Goal: Task Accomplishment & Management: Complete application form

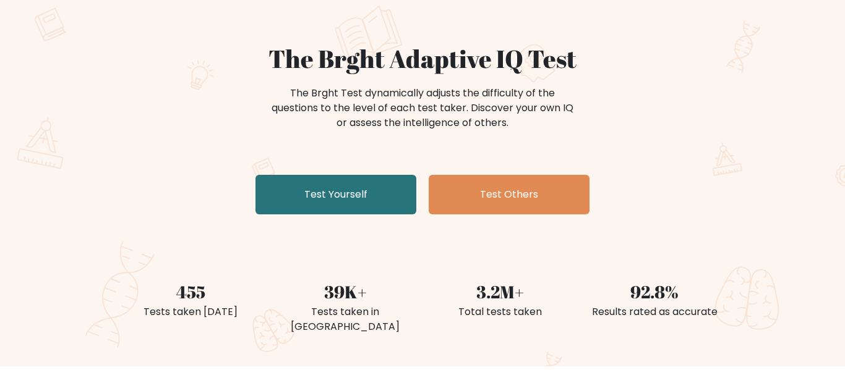
scroll to position [83, 0]
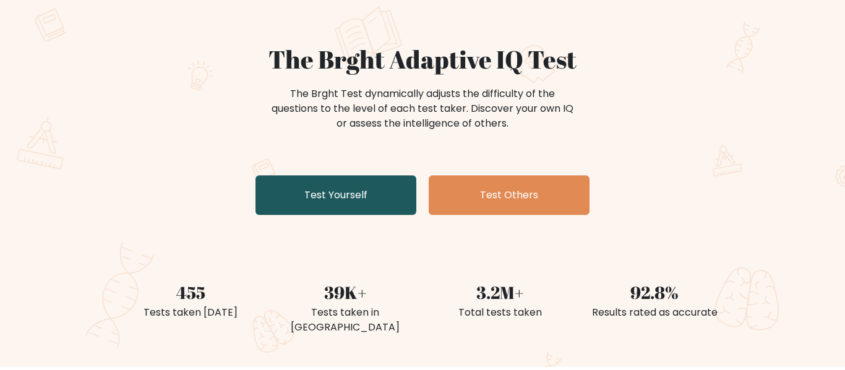
click at [314, 199] on link "Test Yourself" at bounding box center [335, 196] width 161 height 40
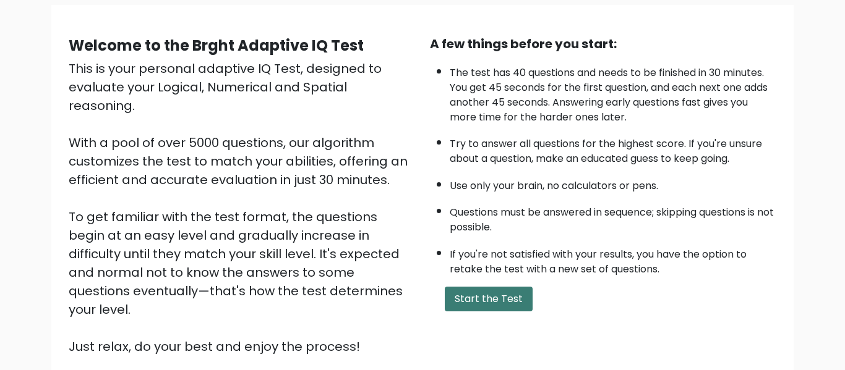
scroll to position [97, 0]
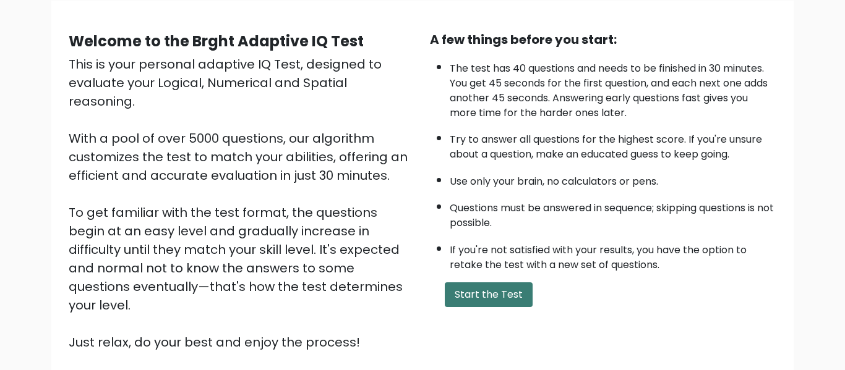
click at [471, 295] on button "Start the Test" at bounding box center [489, 295] width 88 height 25
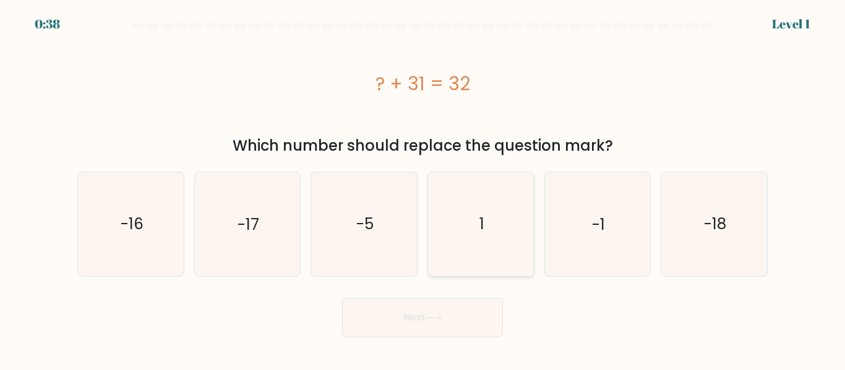
click at [494, 218] on icon "1" at bounding box center [480, 224] width 103 height 103
click at [423, 189] on input "d. 1" at bounding box center [422, 187] width 1 height 3
radio input "true"
click at [452, 321] on button "Next" at bounding box center [422, 318] width 161 height 40
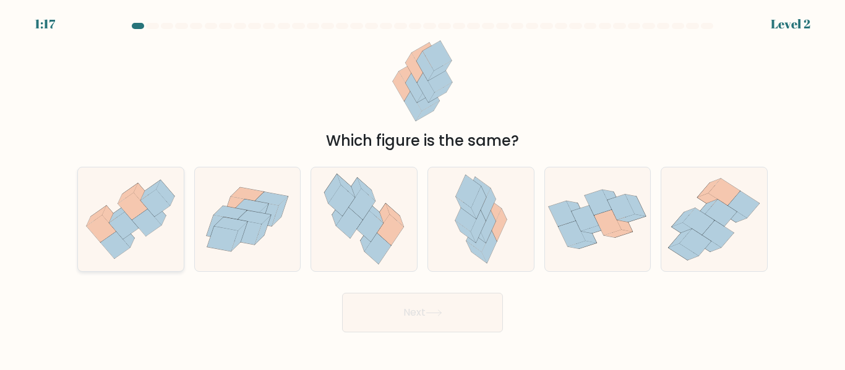
click at [124, 237] on icon at bounding box center [124, 225] width 30 height 27
click at [422, 189] on input "a." at bounding box center [422, 187] width 1 height 3
radio input "true"
click at [445, 308] on button "Next" at bounding box center [422, 313] width 161 height 40
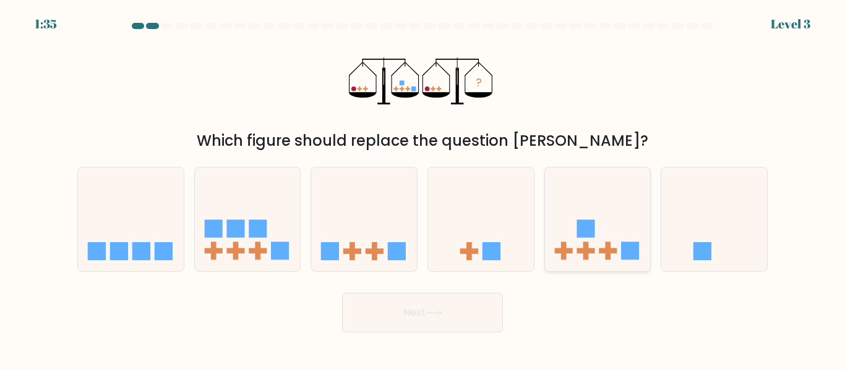
click at [580, 237] on rect at bounding box center [585, 229] width 18 height 18
click at [423, 189] on input "e." at bounding box center [422, 187] width 1 height 3
radio input "true"
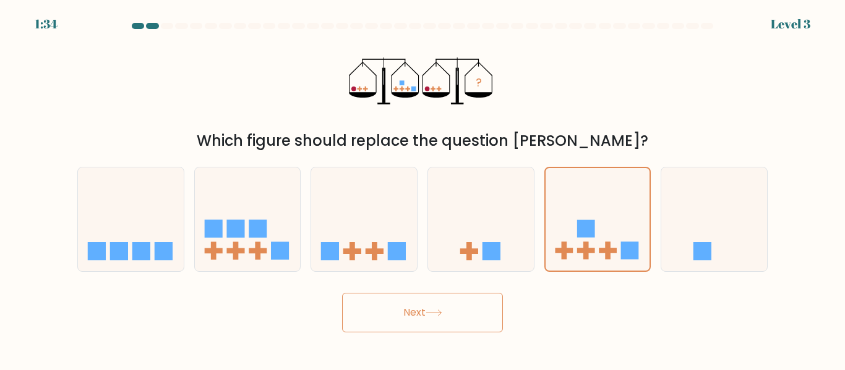
click at [470, 323] on button "Next" at bounding box center [422, 313] width 161 height 40
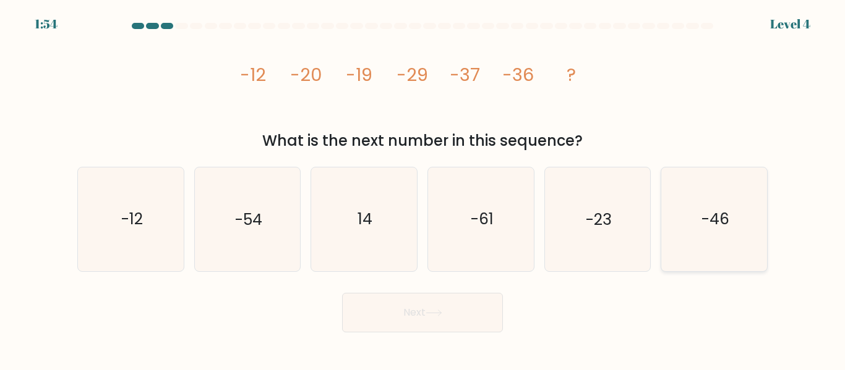
click at [706, 220] on text "-46" at bounding box center [715, 220] width 28 height 22
click at [423, 189] on input "f. -46" at bounding box center [422, 187] width 1 height 3
radio input "true"
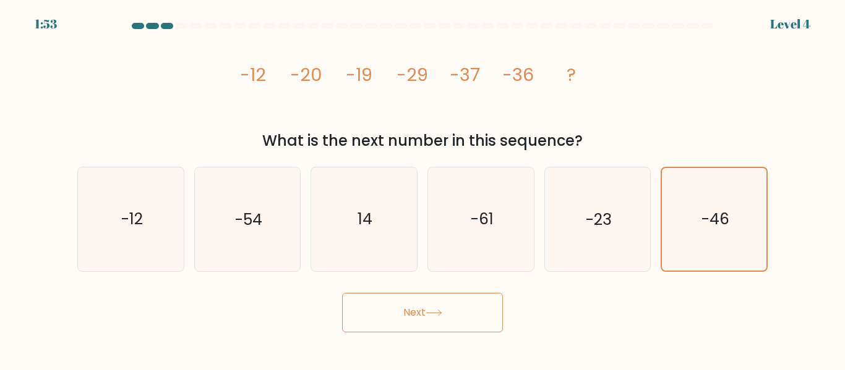
click at [469, 328] on button "Next" at bounding box center [422, 313] width 161 height 40
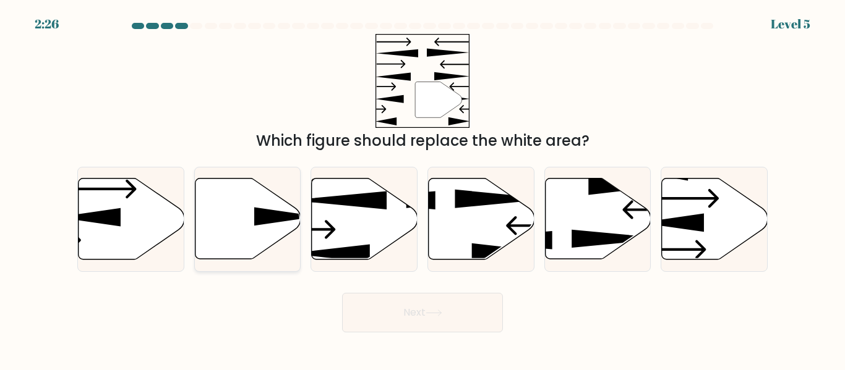
click at [239, 217] on icon at bounding box center [248, 219] width 106 height 81
click at [422, 189] on input "b." at bounding box center [422, 187] width 1 height 3
radio input "true"
click at [436, 327] on button "Next" at bounding box center [422, 313] width 161 height 40
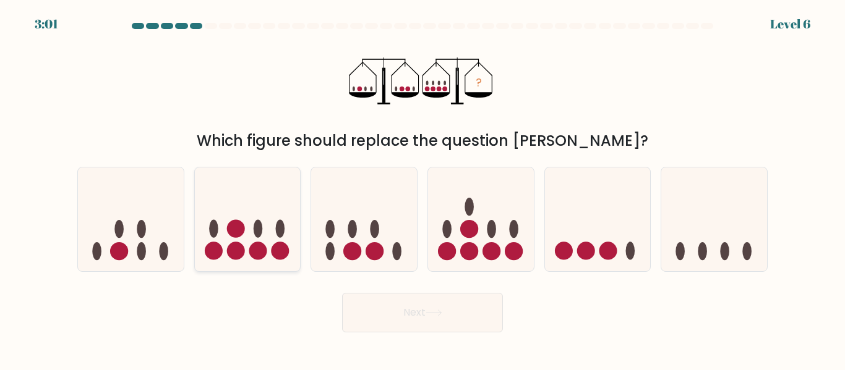
click at [249, 250] on circle at bounding box center [258, 251] width 18 height 18
click at [422, 189] on input "b." at bounding box center [422, 187] width 1 height 3
radio input "true"
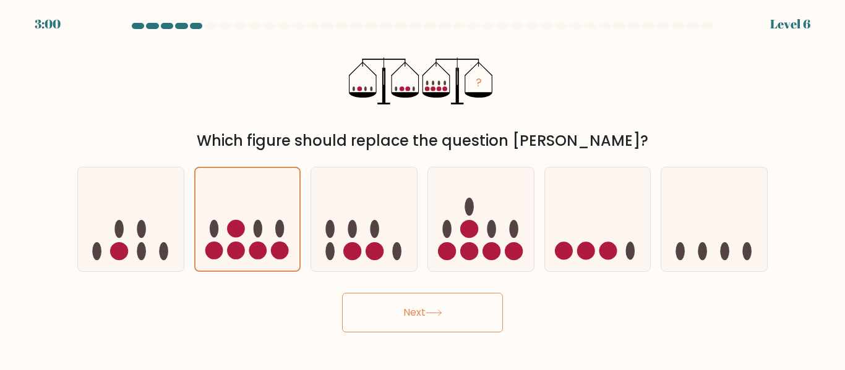
click at [421, 330] on button "Next" at bounding box center [422, 313] width 161 height 40
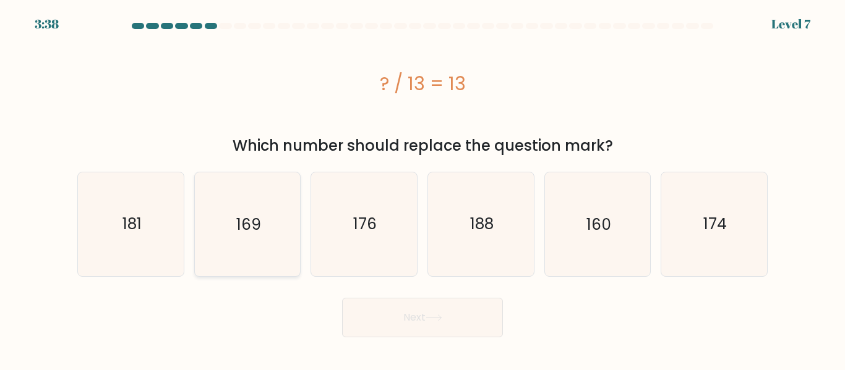
click at [254, 237] on icon "169" at bounding box center [246, 224] width 103 height 103
click at [422, 189] on input "b. 169" at bounding box center [422, 187] width 1 height 3
radio input "true"
click at [453, 327] on button "Next" at bounding box center [422, 318] width 161 height 40
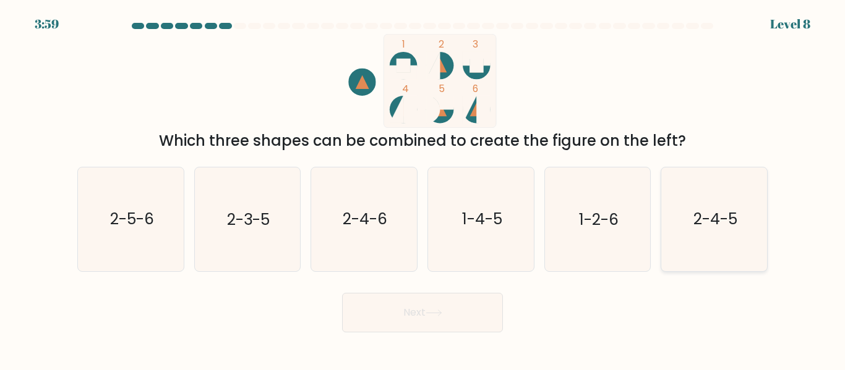
click at [691, 222] on icon "2-4-5" at bounding box center [713, 219] width 103 height 103
click at [423, 189] on input "f. 2-4-5" at bounding box center [422, 187] width 1 height 3
radio input "true"
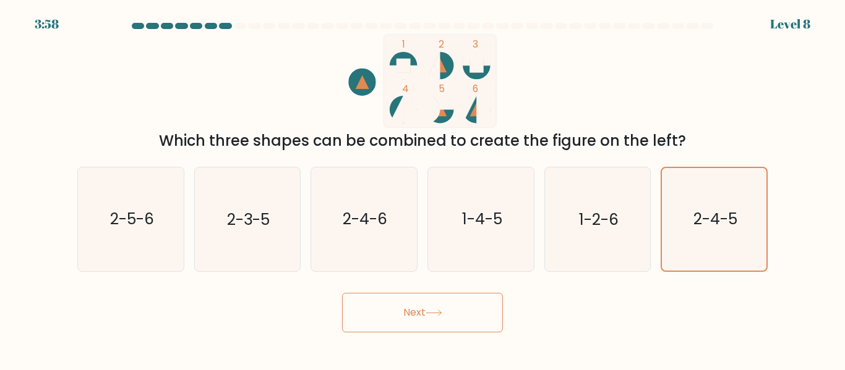
click at [456, 314] on button "Next" at bounding box center [422, 313] width 161 height 40
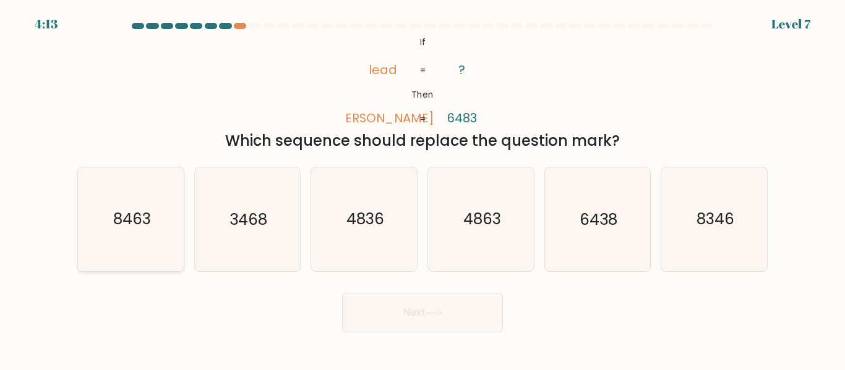
click at [123, 209] on text "8463" at bounding box center [132, 220] width 38 height 22
click at [422, 189] on input "a. 8463" at bounding box center [422, 187] width 1 height 3
radio input "true"
click at [473, 317] on button "Next" at bounding box center [422, 313] width 161 height 40
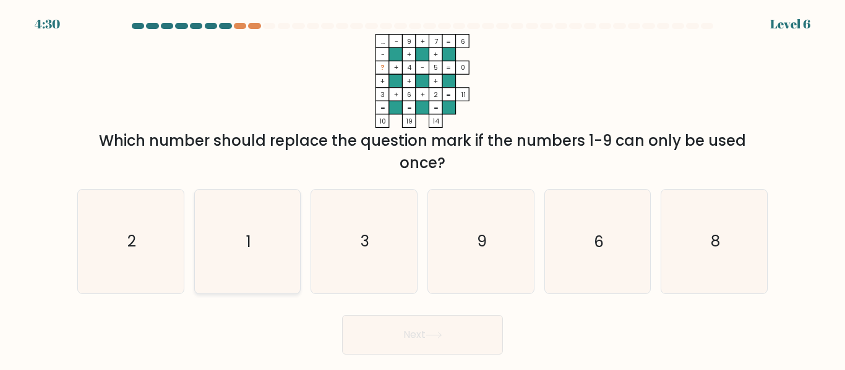
click at [275, 252] on icon "1" at bounding box center [246, 241] width 103 height 103
click at [422, 189] on input "b. 1" at bounding box center [422, 187] width 1 height 3
radio input "true"
click at [403, 338] on button "Next" at bounding box center [422, 335] width 161 height 40
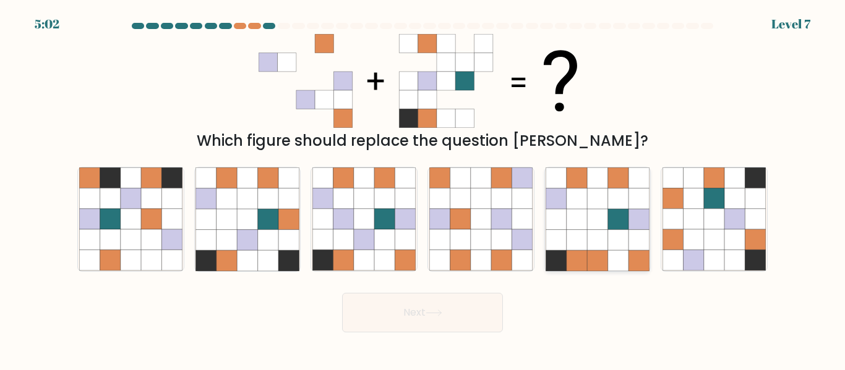
click at [600, 246] on icon at bounding box center [597, 240] width 20 height 20
click at [423, 189] on input "e." at bounding box center [422, 187] width 1 height 3
radio input "true"
click at [473, 317] on button "Next" at bounding box center [422, 313] width 161 height 40
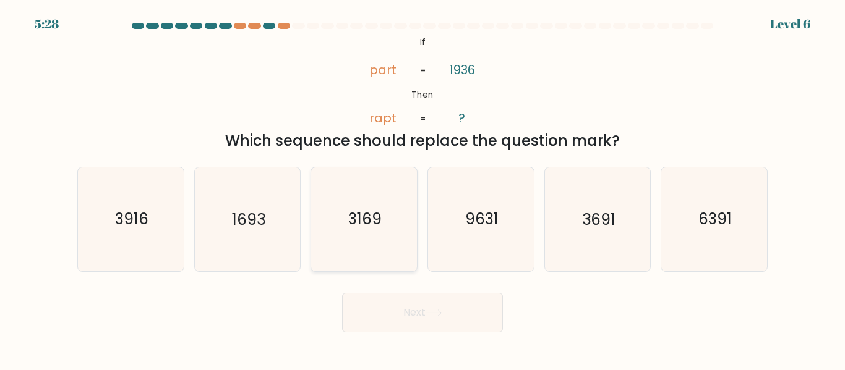
click at [395, 247] on icon "3169" at bounding box center [363, 219] width 103 height 103
click at [422, 189] on input "c. 3169" at bounding box center [422, 187] width 1 height 3
radio input "true"
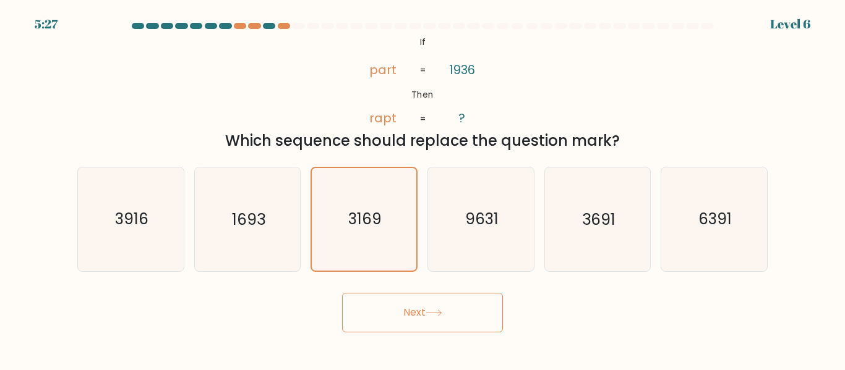
click at [430, 322] on button "Next" at bounding box center [422, 313] width 161 height 40
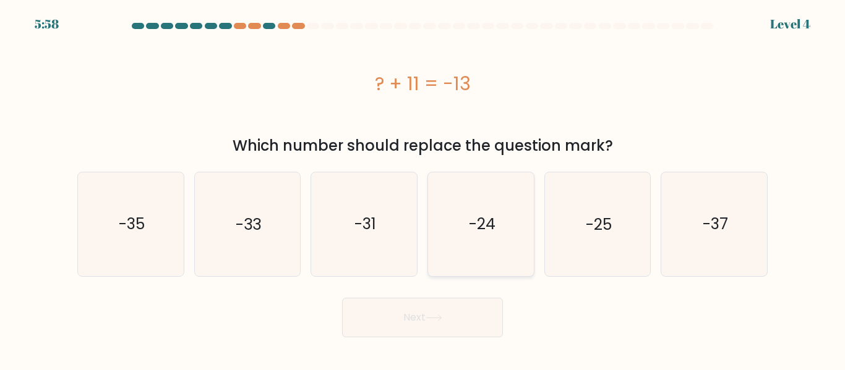
click at [474, 237] on icon "-24" at bounding box center [480, 224] width 103 height 103
click at [423, 189] on input "d. -24" at bounding box center [422, 187] width 1 height 3
radio input "true"
click at [443, 331] on button "Next" at bounding box center [422, 318] width 161 height 40
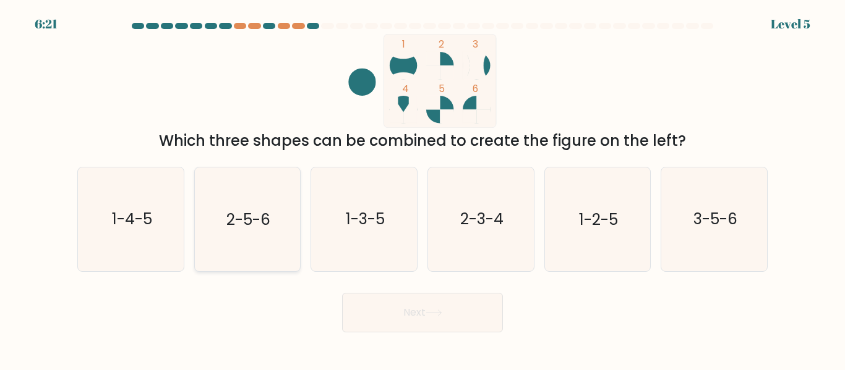
click at [255, 233] on icon "2-5-6" at bounding box center [246, 219] width 103 height 103
click at [422, 189] on input "b. 2-5-6" at bounding box center [422, 187] width 1 height 3
radio input "true"
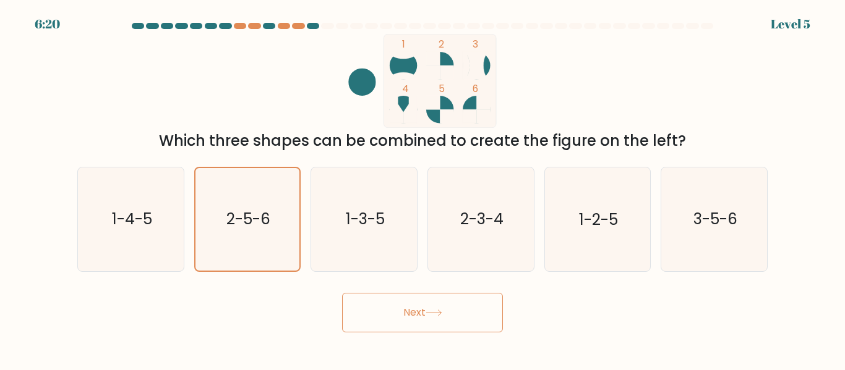
click at [396, 323] on button "Next" at bounding box center [422, 313] width 161 height 40
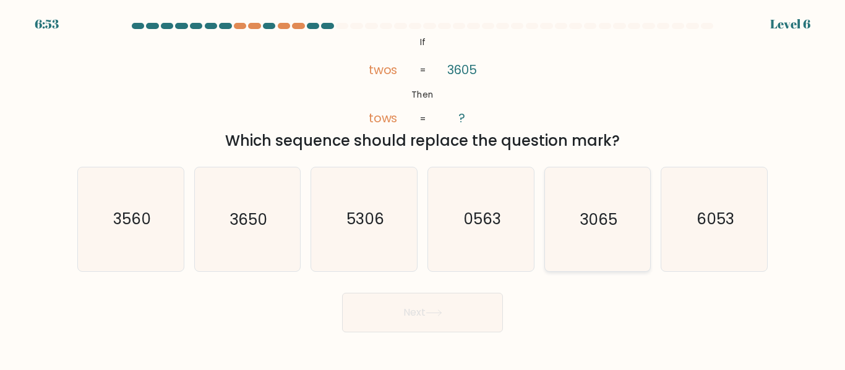
click at [591, 249] on icon "3065" at bounding box center [596, 219] width 103 height 103
click at [423, 189] on input "e. 3065" at bounding box center [422, 187] width 1 height 3
radio input "true"
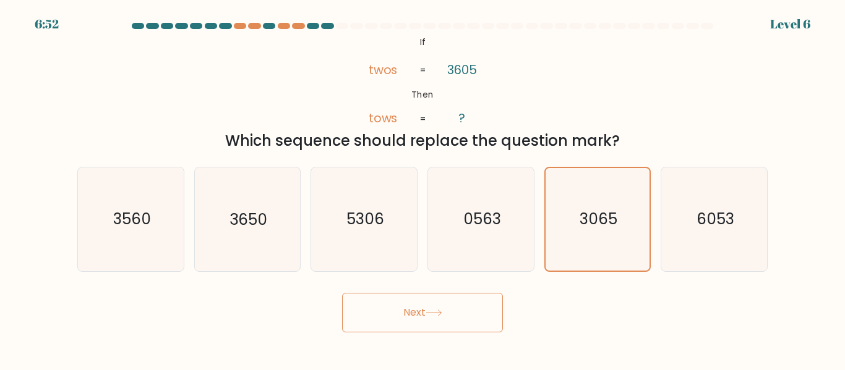
click at [476, 322] on button "Next" at bounding box center [422, 313] width 161 height 40
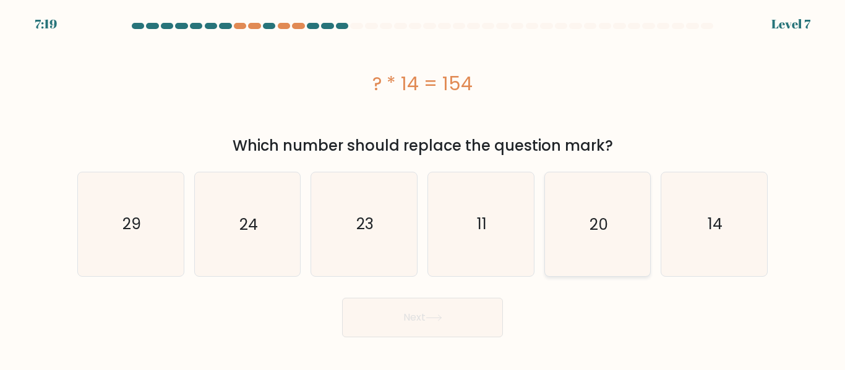
click at [600, 240] on icon "20" at bounding box center [596, 224] width 103 height 103
click at [423, 189] on input "e. 20" at bounding box center [422, 187] width 1 height 3
radio input "true"
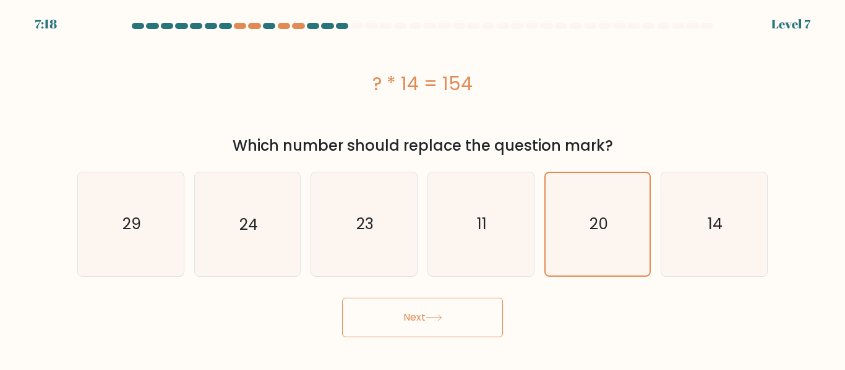
click at [460, 322] on button "Next" at bounding box center [422, 318] width 161 height 40
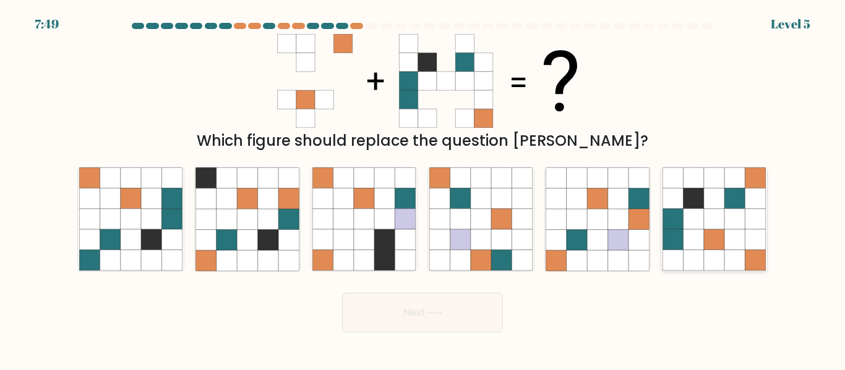
click at [741, 235] on icon at bounding box center [734, 240] width 20 height 20
click at [423, 189] on input "f." at bounding box center [422, 187] width 1 height 3
radio input "true"
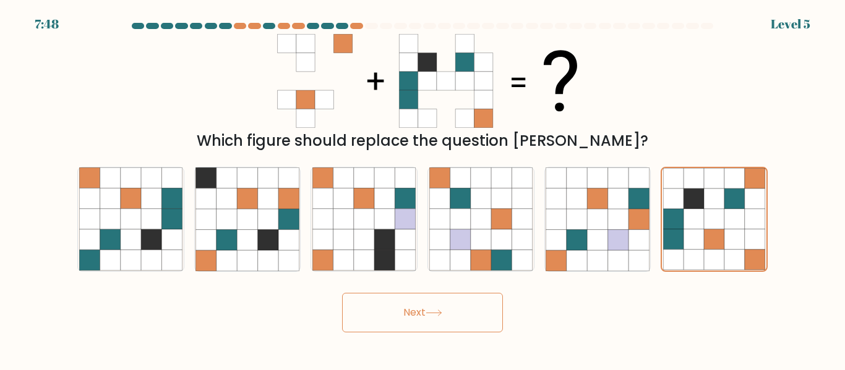
click at [432, 313] on icon at bounding box center [433, 313] width 15 height 6
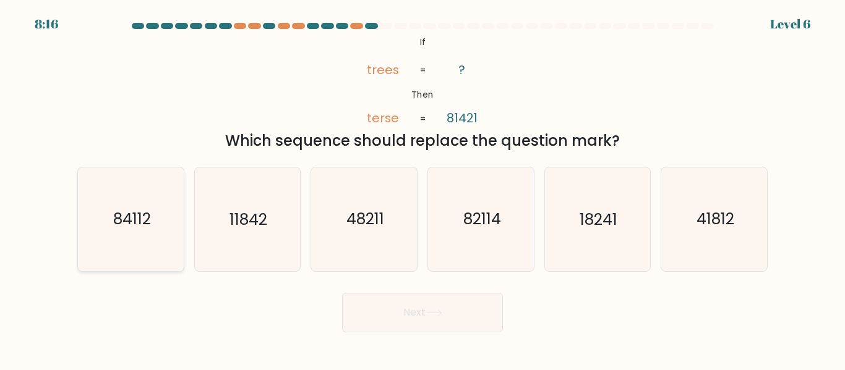
click at [140, 221] on text "84112" at bounding box center [132, 220] width 38 height 22
click at [422, 189] on input "a. 84112" at bounding box center [422, 187] width 1 height 3
radio input "true"
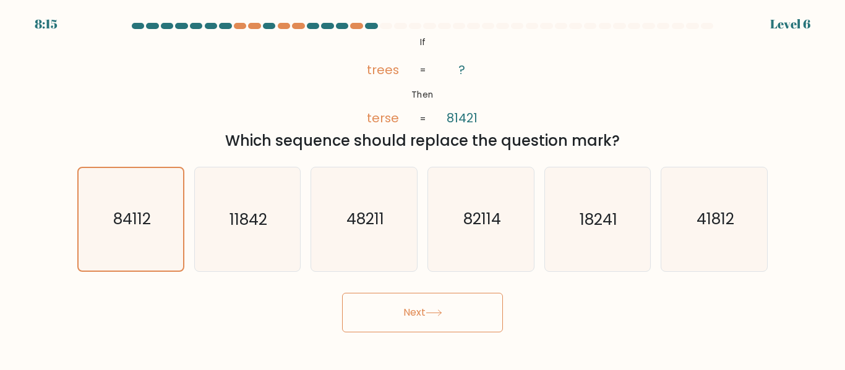
click at [478, 321] on button "Next" at bounding box center [422, 313] width 161 height 40
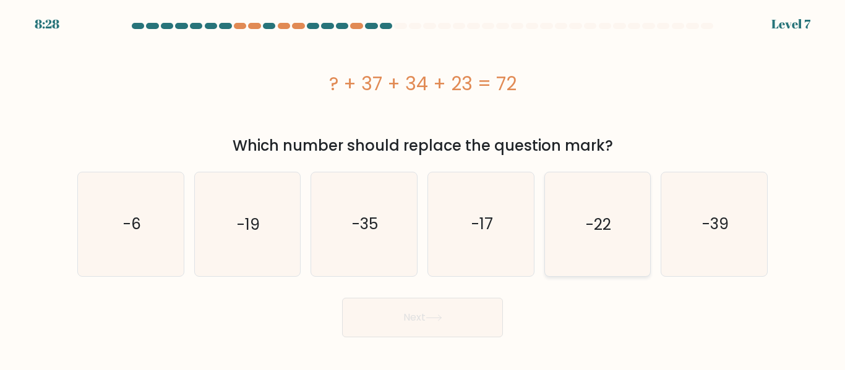
click at [589, 238] on icon "-22" at bounding box center [596, 224] width 103 height 103
click at [423, 189] on input "e. -22" at bounding box center [422, 187] width 1 height 3
radio input "true"
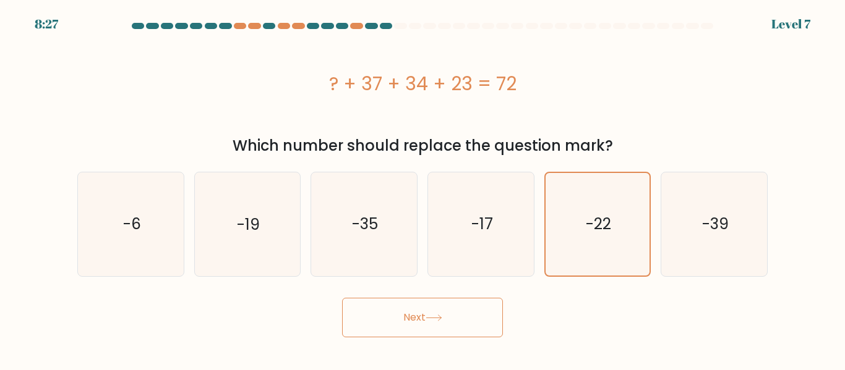
click at [479, 327] on button "Next" at bounding box center [422, 318] width 161 height 40
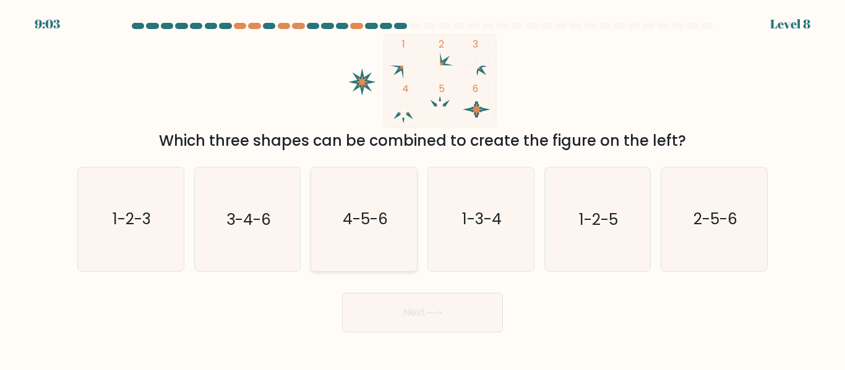
click at [373, 223] on text "4-5-6" at bounding box center [365, 220] width 45 height 22
click at [422, 189] on input "c. 4-5-6" at bounding box center [422, 187] width 1 height 3
radio input "true"
click at [393, 323] on button "Next" at bounding box center [422, 313] width 161 height 40
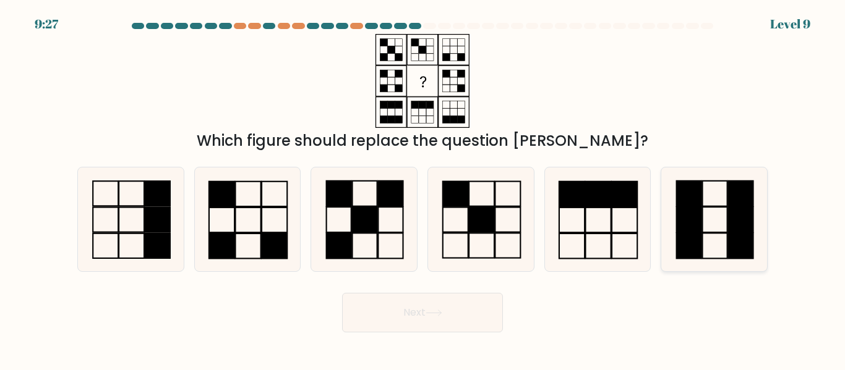
click at [695, 245] on rect at bounding box center [689, 246] width 25 height 25
click at [423, 189] on input "f." at bounding box center [422, 187] width 1 height 3
radio input "true"
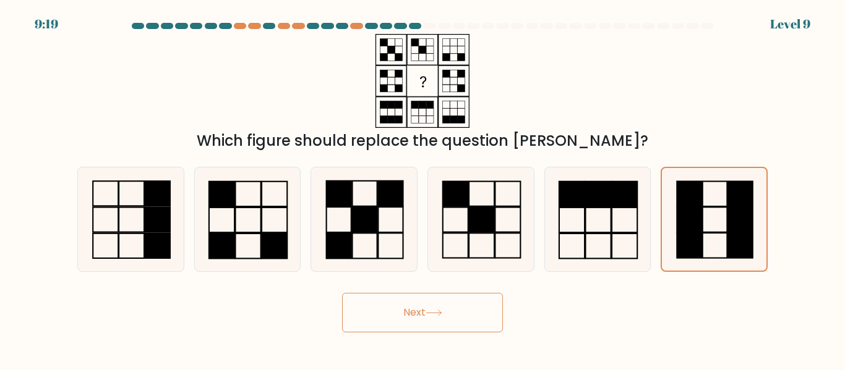
click at [481, 325] on button "Next" at bounding box center [422, 313] width 161 height 40
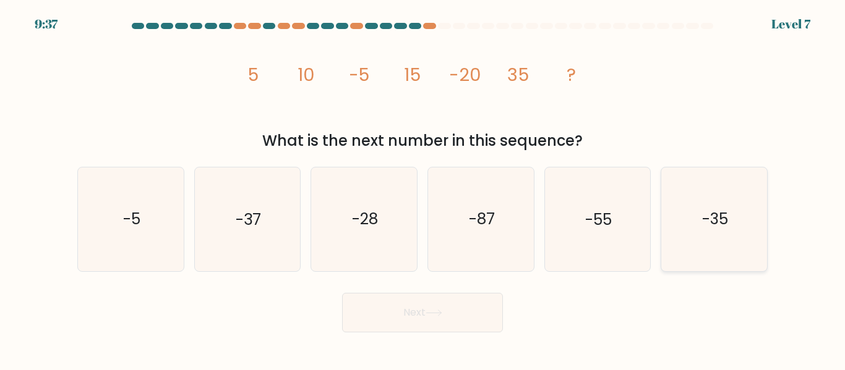
click at [708, 225] on text "-35" at bounding box center [715, 220] width 26 height 22
click at [423, 189] on input "f. -35" at bounding box center [422, 187] width 1 height 3
radio input "true"
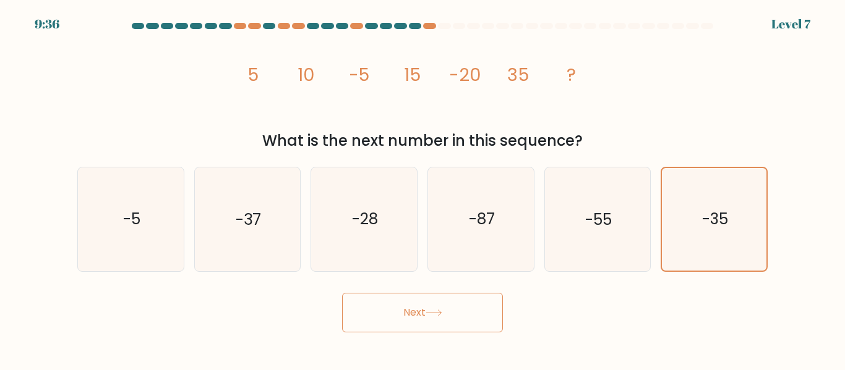
click at [457, 312] on button "Next" at bounding box center [422, 313] width 161 height 40
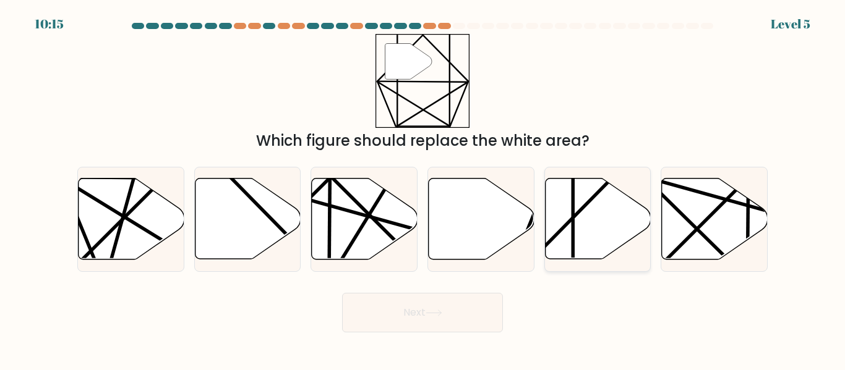
click at [581, 250] on icon at bounding box center [598, 219] width 106 height 81
click at [423, 189] on input "e." at bounding box center [422, 187] width 1 height 3
radio input "true"
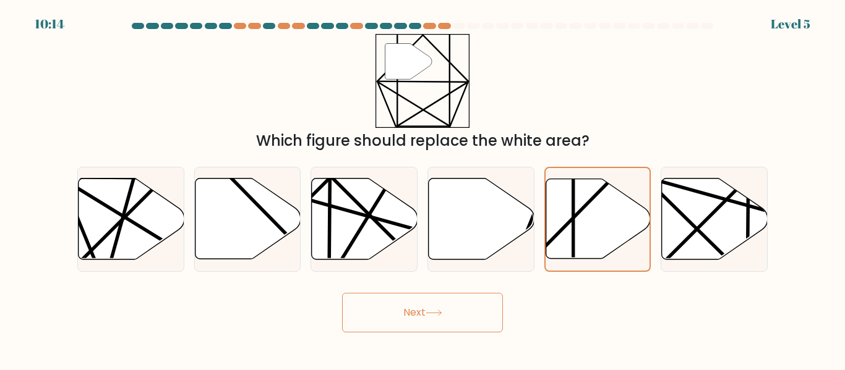
click at [474, 319] on button "Next" at bounding box center [422, 313] width 161 height 40
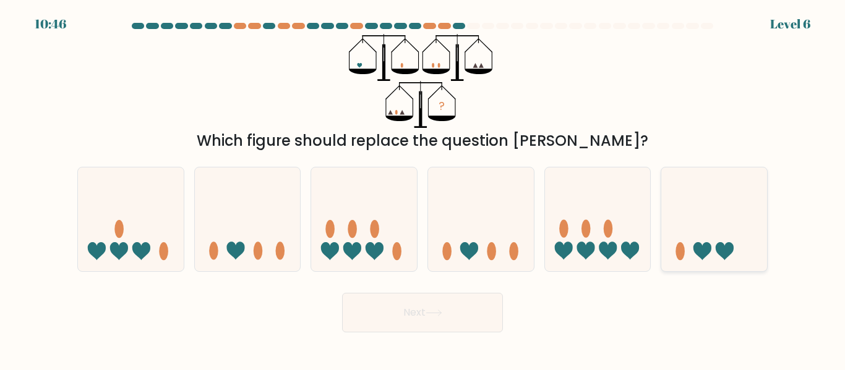
click at [709, 191] on icon at bounding box center [714, 219] width 106 height 87
click at [423, 189] on input "f." at bounding box center [422, 187] width 1 height 3
radio input "true"
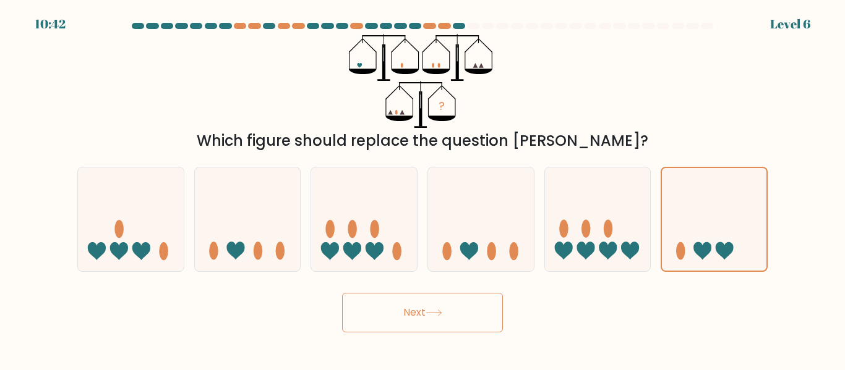
click at [457, 330] on button "Next" at bounding box center [422, 313] width 161 height 40
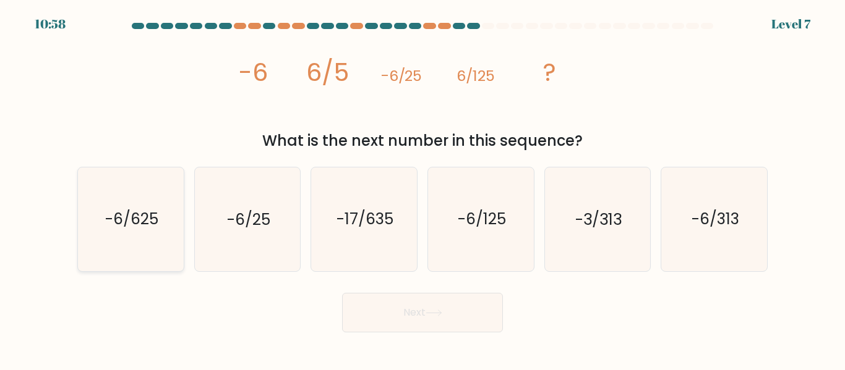
click at [150, 245] on icon "-6/625" at bounding box center [130, 219] width 103 height 103
click at [422, 189] on input "a. -6/625" at bounding box center [422, 187] width 1 height 3
radio input "true"
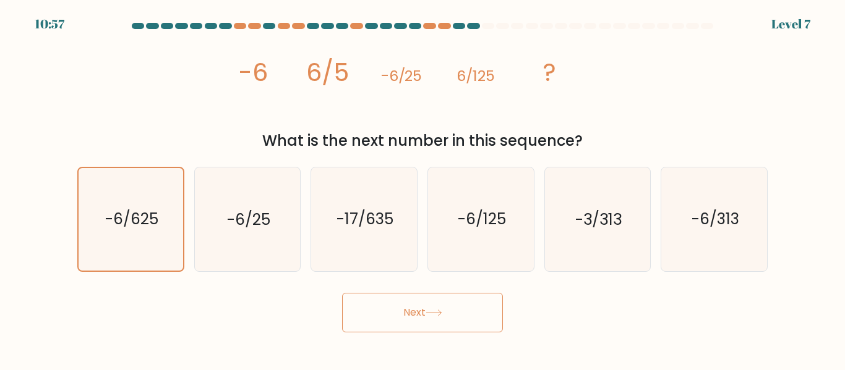
click at [448, 302] on button "Next" at bounding box center [422, 313] width 161 height 40
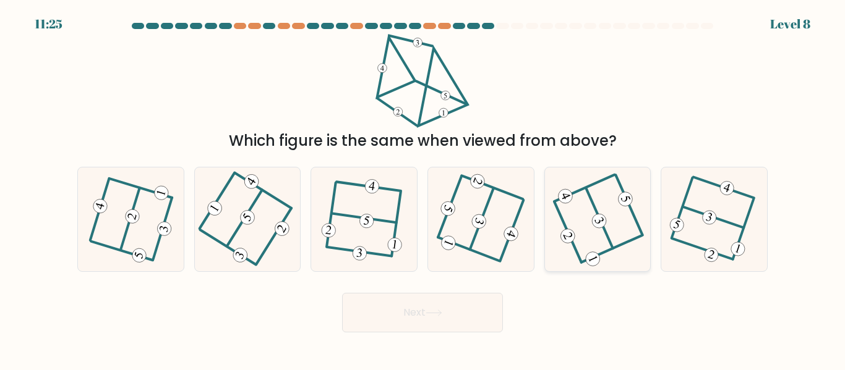
click at [584, 242] on icon at bounding box center [597, 219] width 83 height 83
click at [423, 189] on input "e." at bounding box center [422, 187] width 1 height 3
radio input "true"
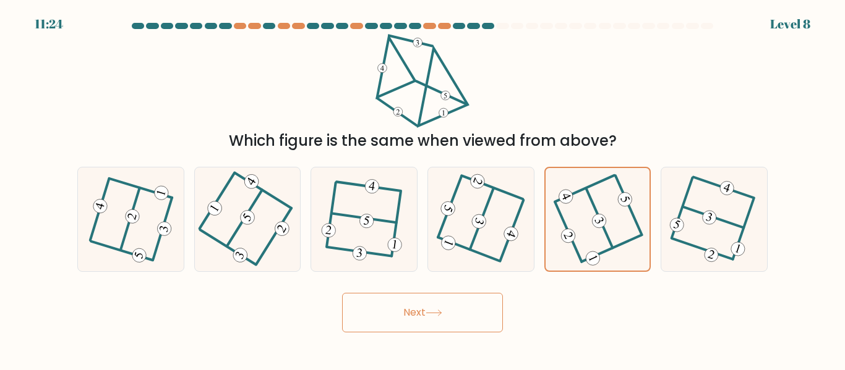
click at [494, 322] on button "Next" at bounding box center [422, 313] width 161 height 40
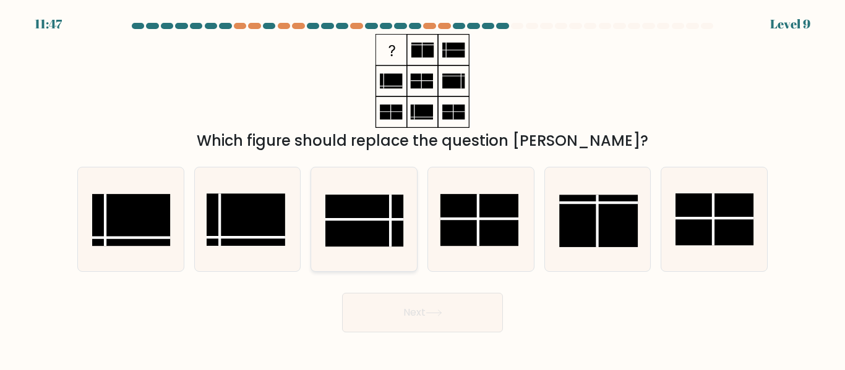
click at [379, 220] on line at bounding box center [364, 220] width 78 height 0
click at [422, 189] on input "c." at bounding box center [422, 187] width 1 height 3
radio input "true"
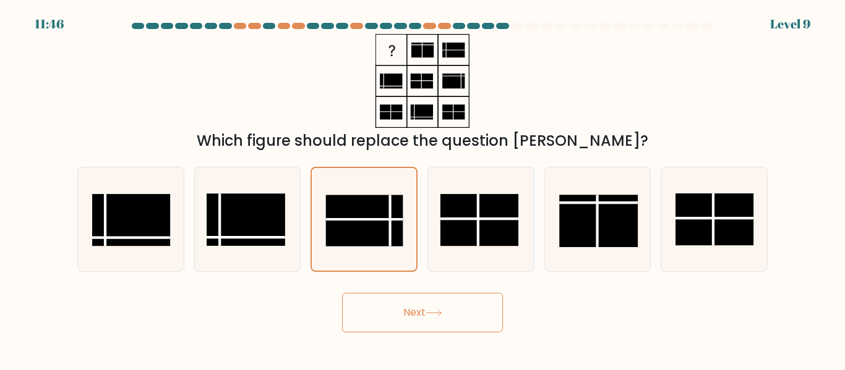
click at [426, 317] on button "Next" at bounding box center [422, 313] width 161 height 40
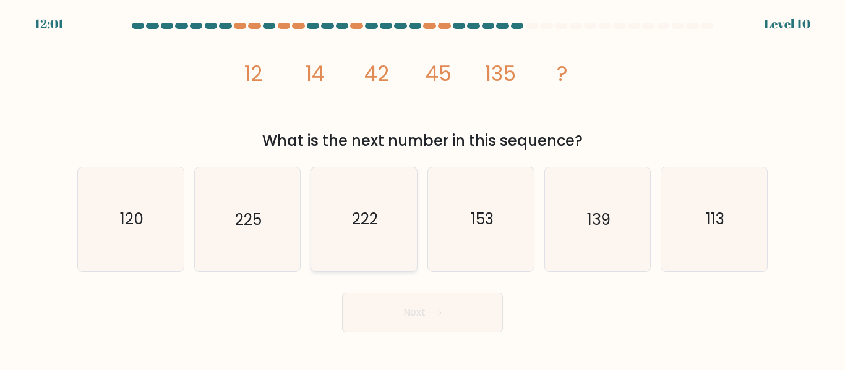
click at [377, 254] on icon "222" at bounding box center [363, 219] width 103 height 103
click at [422, 189] on input "c. 222" at bounding box center [422, 187] width 1 height 3
radio input "true"
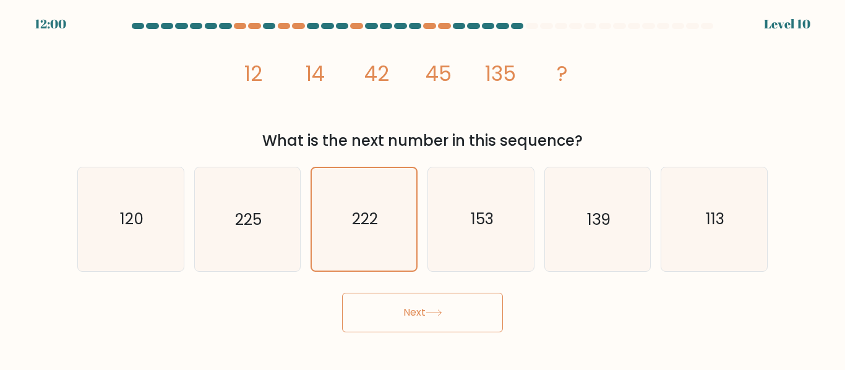
click at [407, 326] on button "Next" at bounding box center [422, 313] width 161 height 40
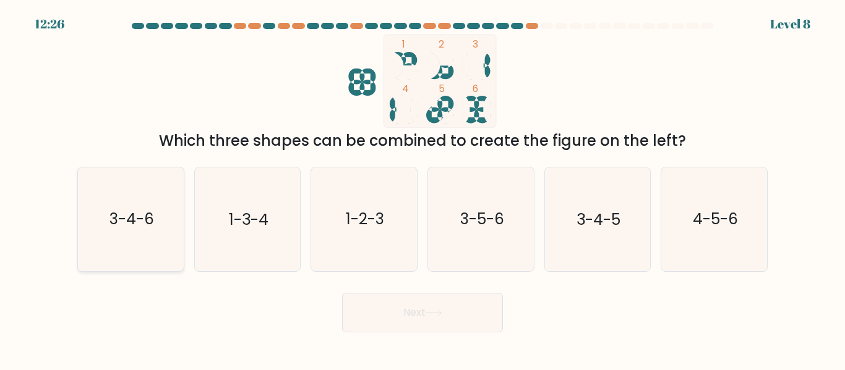
click at [131, 236] on icon "3-4-6" at bounding box center [130, 219] width 103 height 103
click at [422, 189] on input "a. 3-4-6" at bounding box center [422, 187] width 1 height 3
radio input "true"
click at [388, 314] on button "Next" at bounding box center [422, 313] width 161 height 40
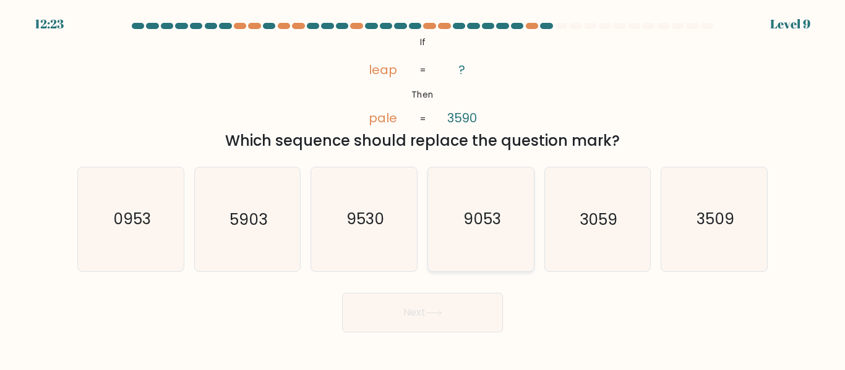
click at [480, 226] on text "9053" at bounding box center [482, 220] width 38 height 22
click at [423, 189] on input "d. 9053" at bounding box center [422, 187] width 1 height 3
radio input "true"
click at [470, 322] on button "Next" at bounding box center [422, 313] width 161 height 40
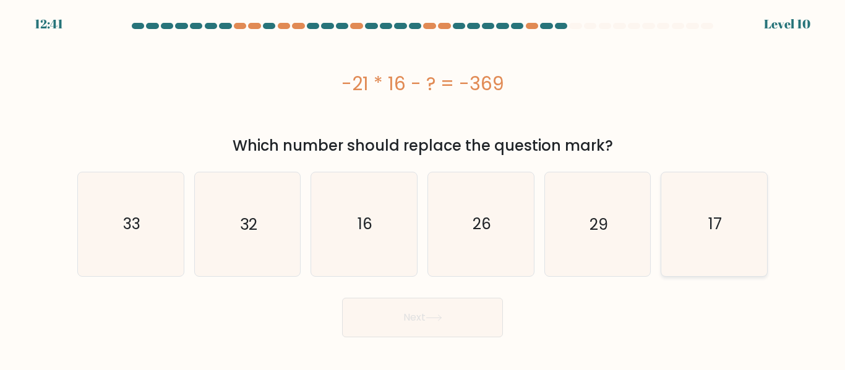
click at [737, 223] on icon "17" at bounding box center [713, 224] width 103 height 103
click at [423, 189] on input "f. 17" at bounding box center [422, 187] width 1 height 3
radio input "true"
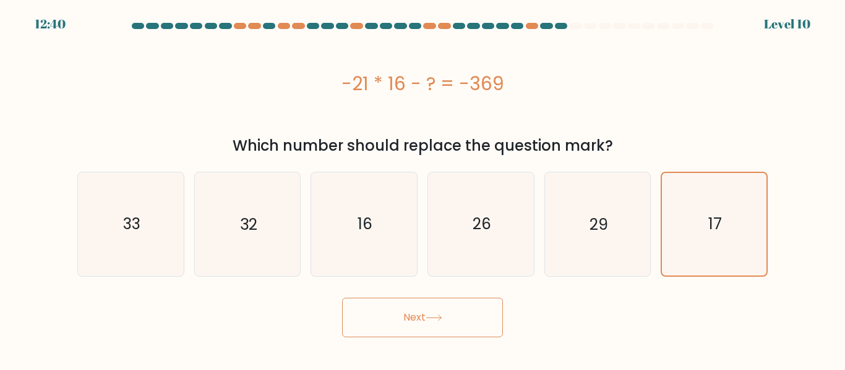
click at [477, 336] on button "Next" at bounding box center [422, 318] width 161 height 40
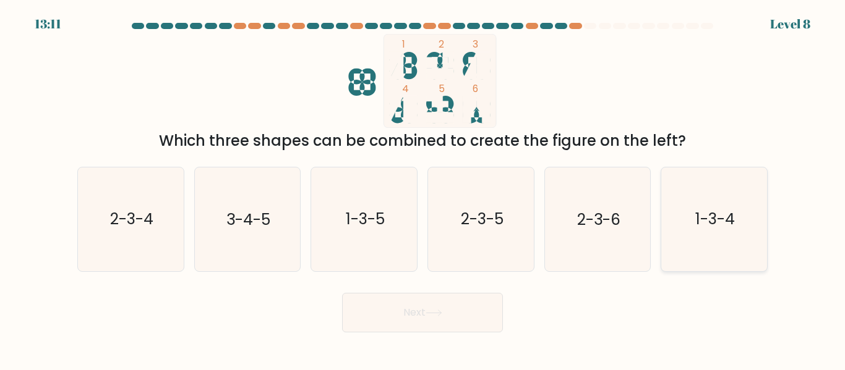
click at [705, 212] on text "1-3-4" at bounding box center [715, 220] width 40 height 22
click at [423, 189] on input "f. 1-3-4" at bounding box center [422, 187] width 1 height 3
radio input "true"
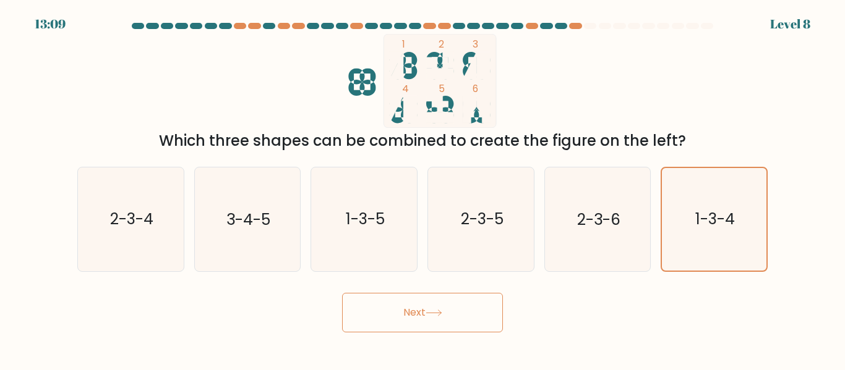
click at [463, 327] on button "Next" at bounding box center [422, 313] width 161 height 40
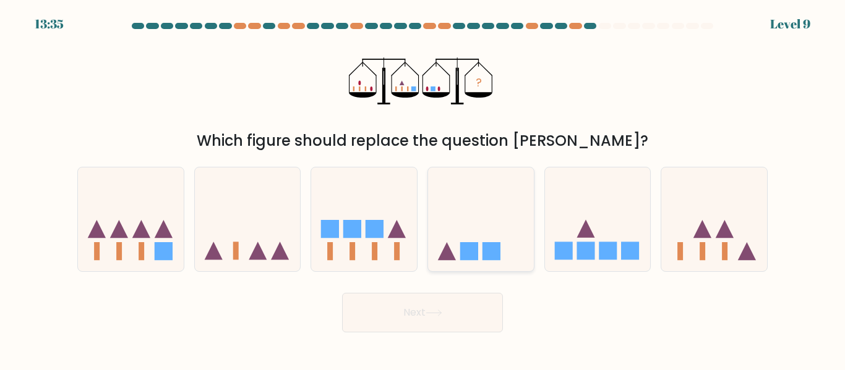
click at [485, 261] on icon at bounding box center [481, 219] width 106 height 87
click at [423, 189] on input "d." at bounding box center [422, 187] width 1 height 3
radio input "true"
click at [463, 326] on button "Next" at bounding box center [422, 313] width 161 height 40
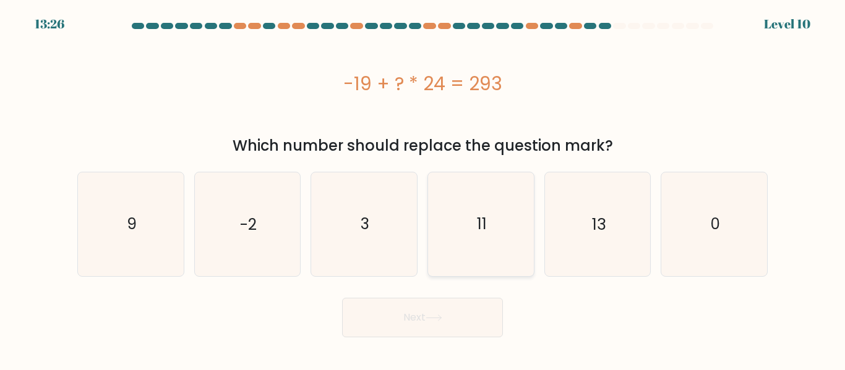
click at [492, 266] on icon "11" at bounding box center [480, 224] width 103 height 103
click at [423, 189] on input "d. 11" at bounding box center [422, 187] width 1 height 3
radio input "true"
click at [473, 335] on button "Next" at bounding box center [422, 318] width 161 height 40
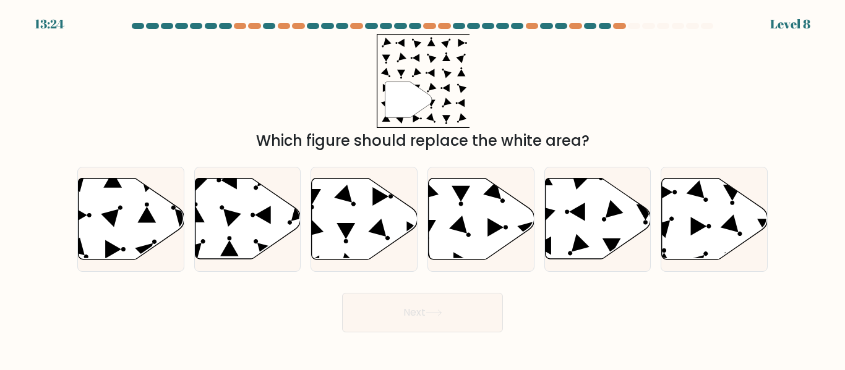
click at [456, 344] on body "13:24 Level 8" at bounding box center [422, 185] width 845 height 370
click at [705, 237] on icon at bounding box center [715, 219] width 106 height 81
click at [423, 189] on input "f." at bounding box center [422, 187] width 1 height 3
radio input "true"
click at [710, 235] on icon at bounding box center [714, 219] width 105 height 80
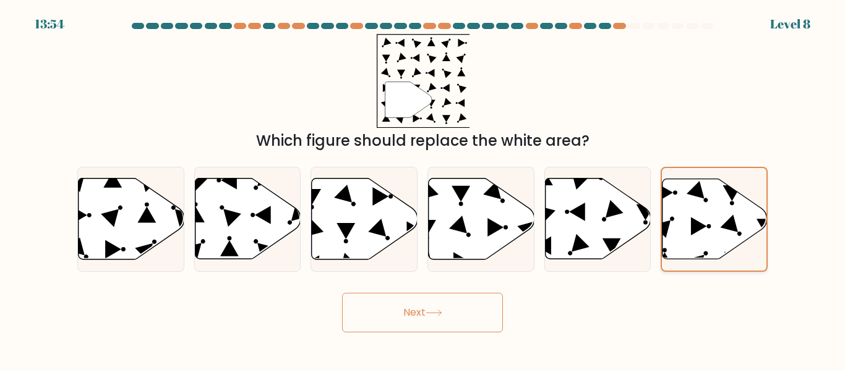
click at [423, 189] on input "f." at bounding box center [422, 187] width 1 height 3
click at [456, 331] on button "Next" at bounding box center [422, 313] width 161 height 40
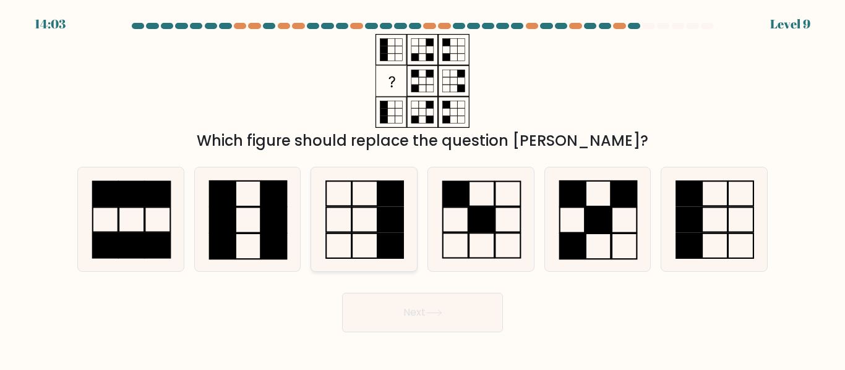
click at [351, 213] on rect at bounding box center [338, 220] width 25 height 25
click at [422, 189] on input "c." at bounding box center [422, 187] width 1 height 3
radio input "true"
click at [460, 309] on button "Next" at bounding box center [422, 313] width 161 height 40
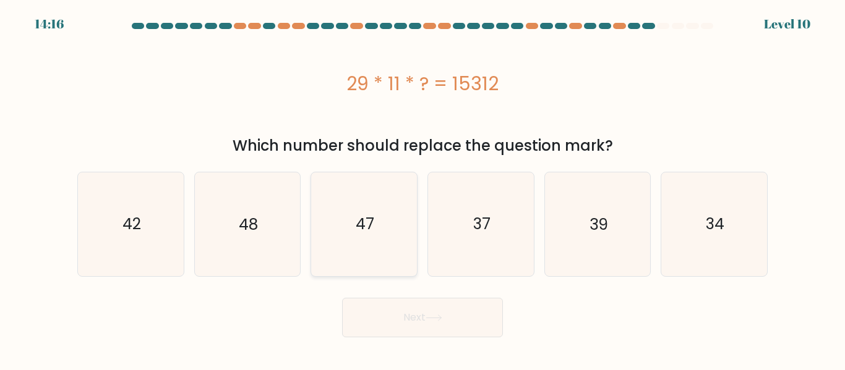
click at [396, 263] on icon "47" at bounding box center [363, 224] width 103 height 103
click at [422, 189] on input "c. 47" at bounding box center [422, 187] width 1 height 3
radio input "true"
click at [408, 326] on button "Next" at bounding box center [422, 318] width 161 height 40
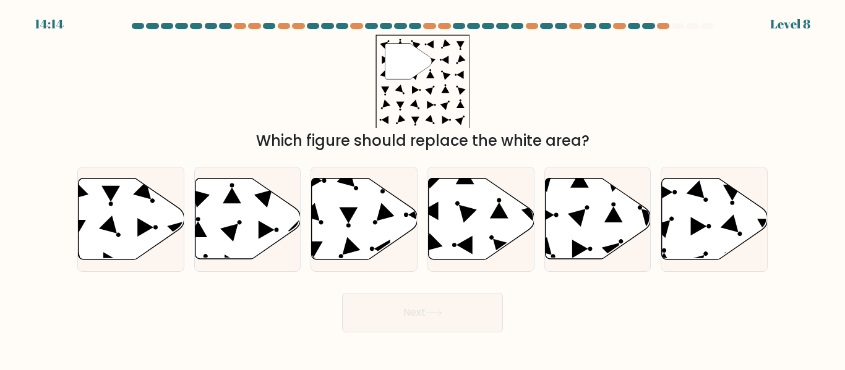
click at [401, 344] on body "14:14 Level 8" at bounding box center [422, 185] width 845 height 370
click at [577, 244] on icon at bounding box center [580, 250] width 16 height 19
click at [423, 189] on input "e." at bounding box center [422, 187] width 1 height 3
radio input "true"
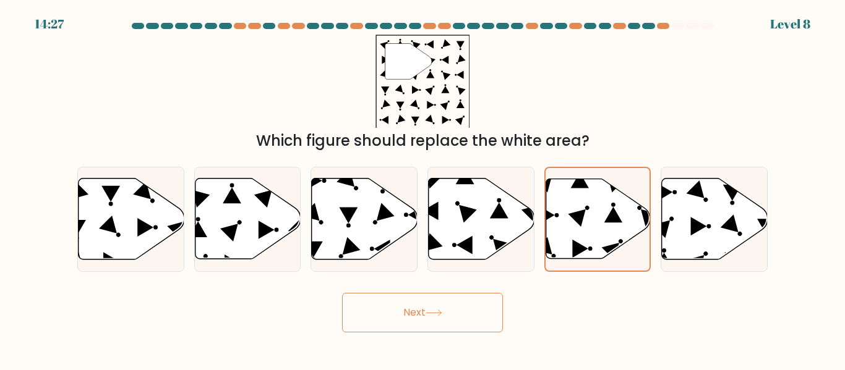
click at [467, 322] on button "Next" at bounding box center [422, 313] width 161 height 40
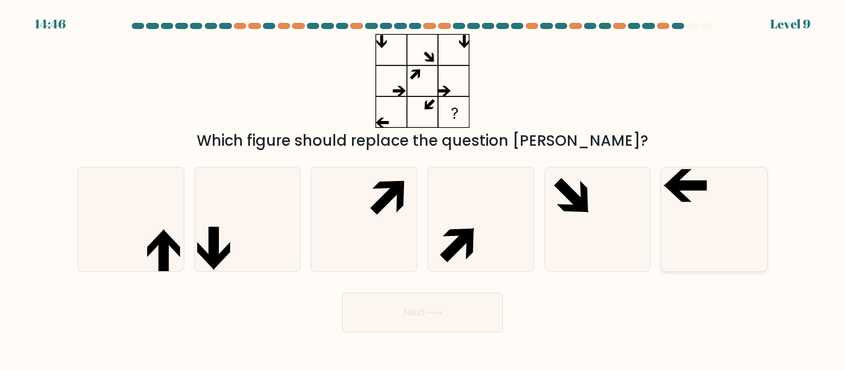
click at [706, 254] on icon at bounding box center [713, 219] width 103 height 103
click at [423, 189] on input "f." at bounding box center [422, 187] width 1 height 3
radio input "true"
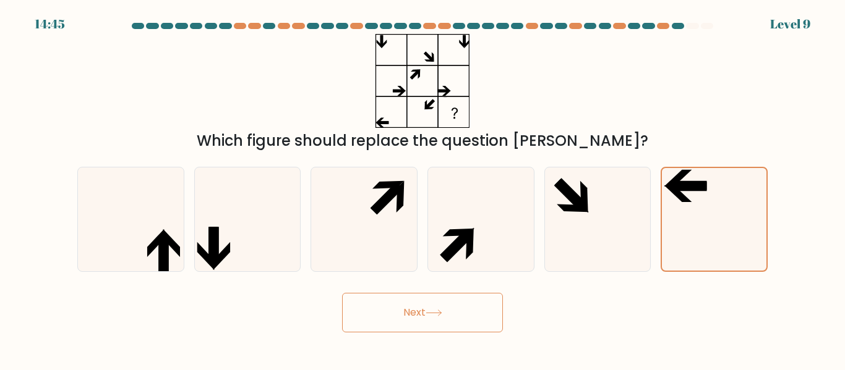
click at [471, 317] on button "Next" at bounding box center [422, 313] width 161 height 40
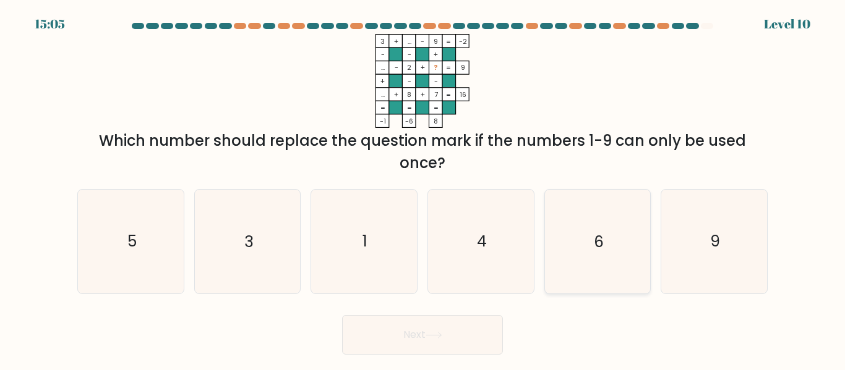
click at [588, 257] on icon "6" at bounding box center [596, 241] width 103 height 103
click at [423, 189] on input "e. 6" at bounding box center [422, 187] width 1 height 3
radio input "true"
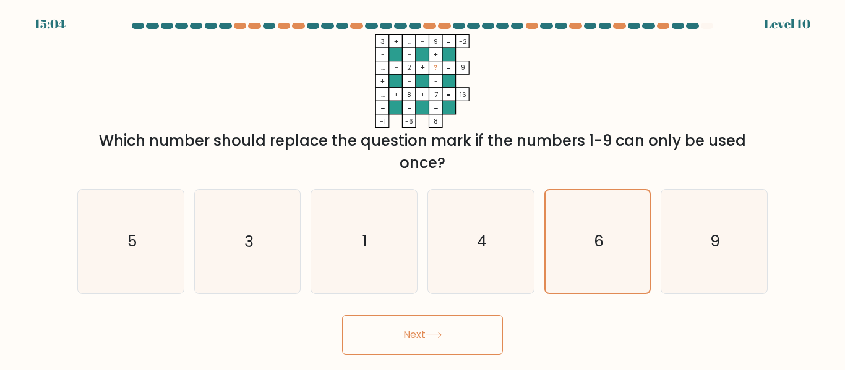
click at [477, 351] on button "Next" at bounding box center [422, 335] width 161 height 40
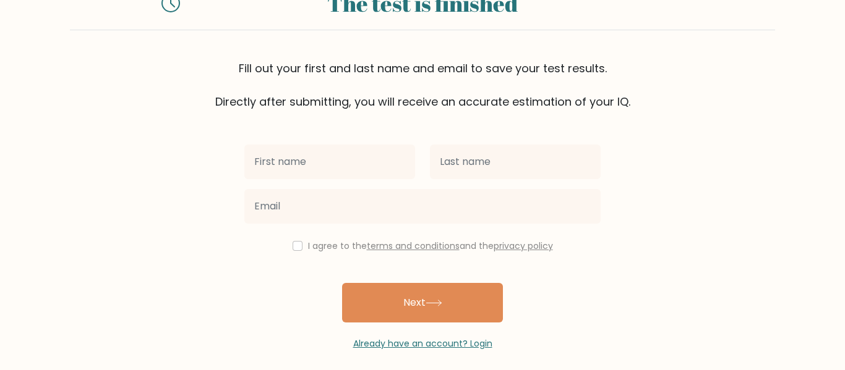
scroll to position [59, 0]
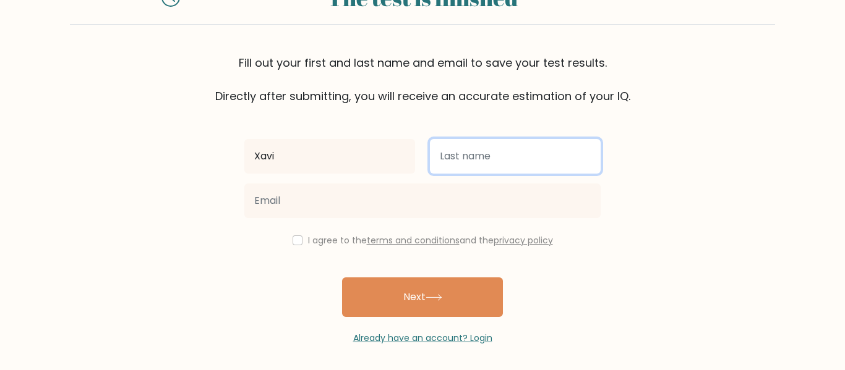
click at [469, 143] on input "text" at bounding box center [515, 156] width 171 height 35
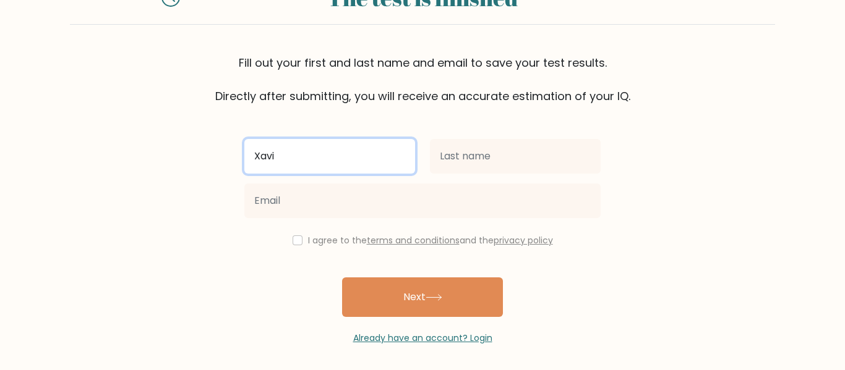
click at [354, 162] on input "Xavi" at bounding box center [329, 156] width 171 height 35
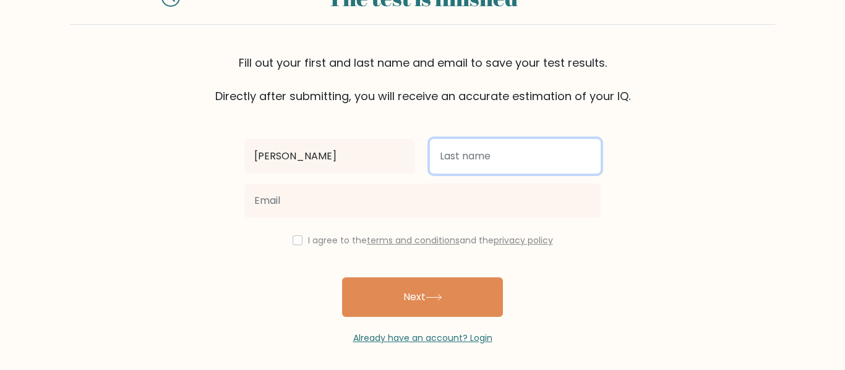
click at [444, 156] on input "text" at bounding box center [515, 156] width 171 height 35
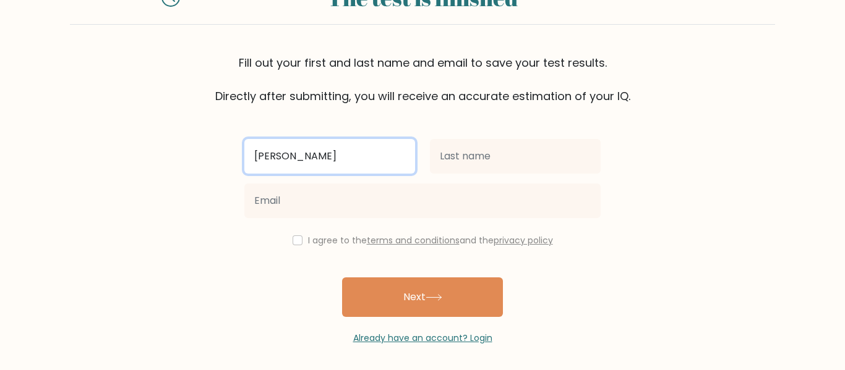
click at [388, 150] on input "Xavier" at bounding box center [329, 156] width 171 height 35
type input "Xavi"
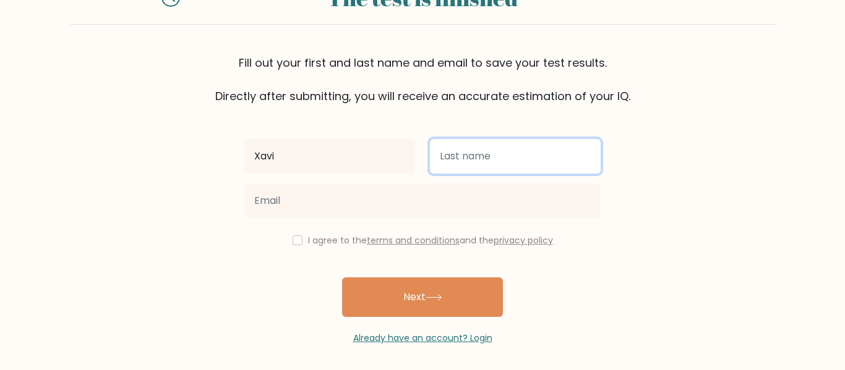
click at [471, 145] on input "text" at bounding box center [515, 156] width 171 height 35
type input "Layton"
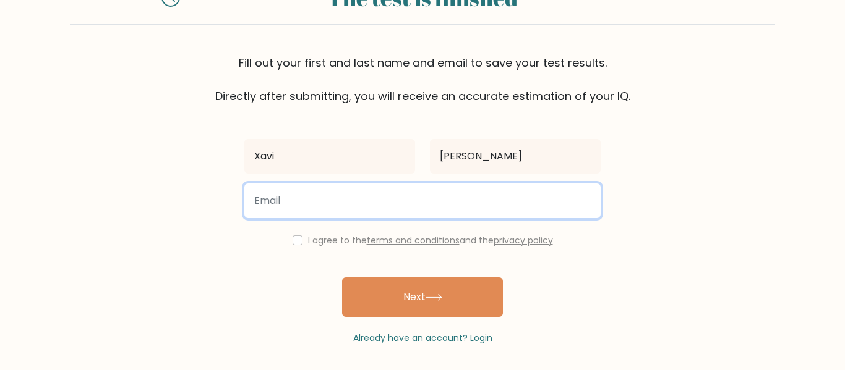
click at [415, 194] on input "email" at bounding box center [422, 201] width 356 height 35
paste input "layxav25@ecolecatholique.ca"
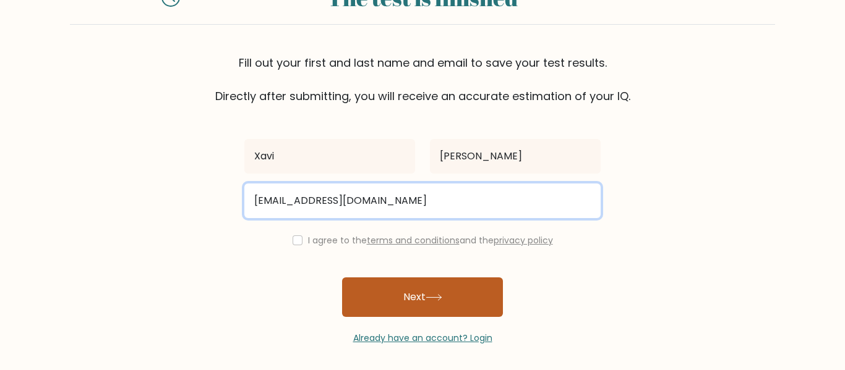
type input "layxav25@ecolecatholique.ca"
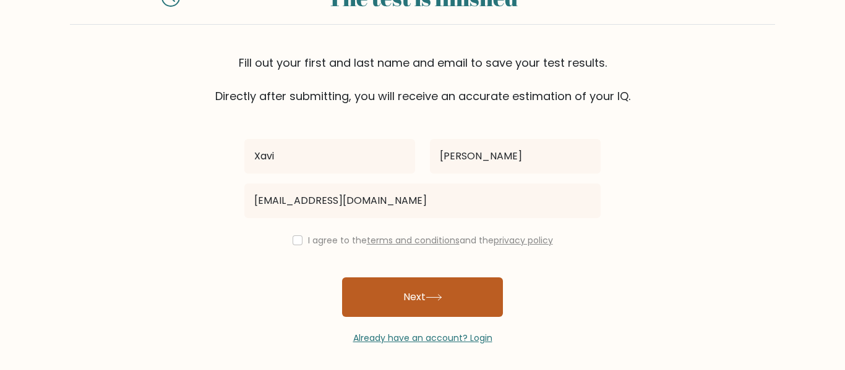
click at [412, 292] on button "Next" at bounding box center [422, 298] width 161 height 40
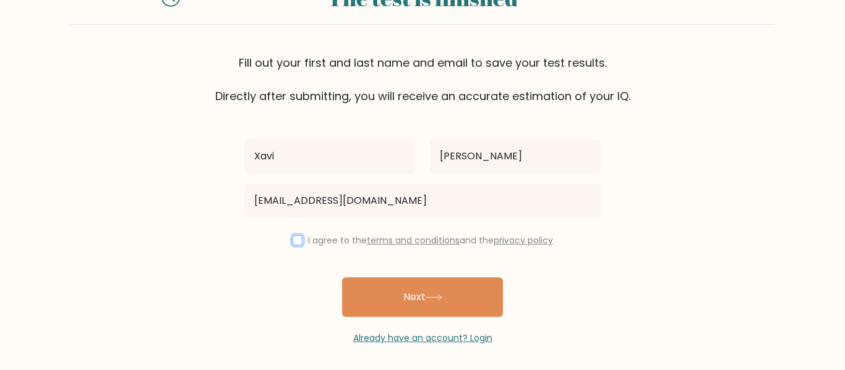
click at [294, 237] on input "checkbox" at bounding box center [298, 241] width 10 height 10
checkbox input "true"
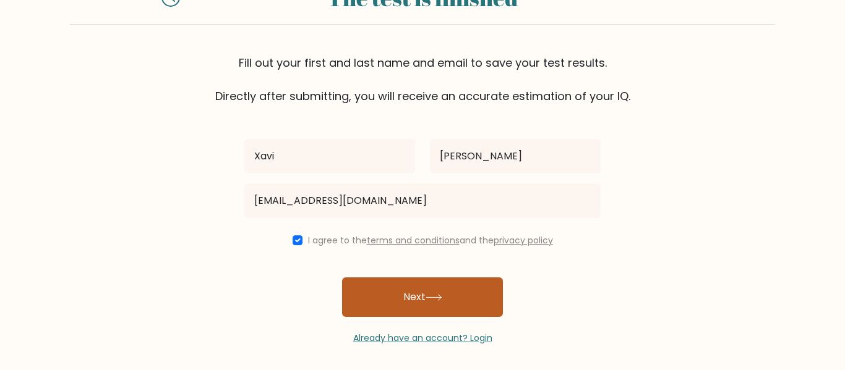
click at [398, 299] on button "Next" at bounding box center [422, 298] width 161 height 40
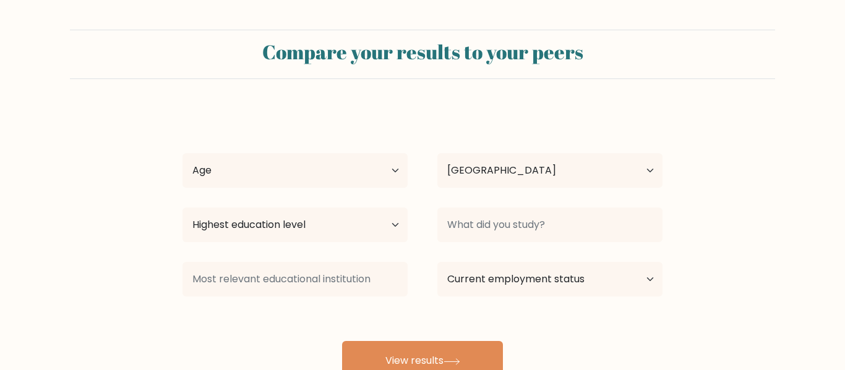
select select "CA"
click at [323, 179] on select "Age Under 18 years old 18-24 years old 25-34 years old 35-44 years old 45-54 ye…" at bounding box center [294, 170] width 225 height 35
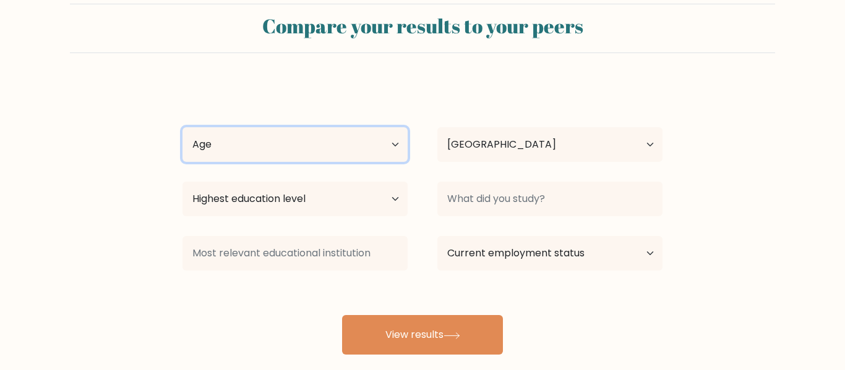
scroll to position [27, 0]
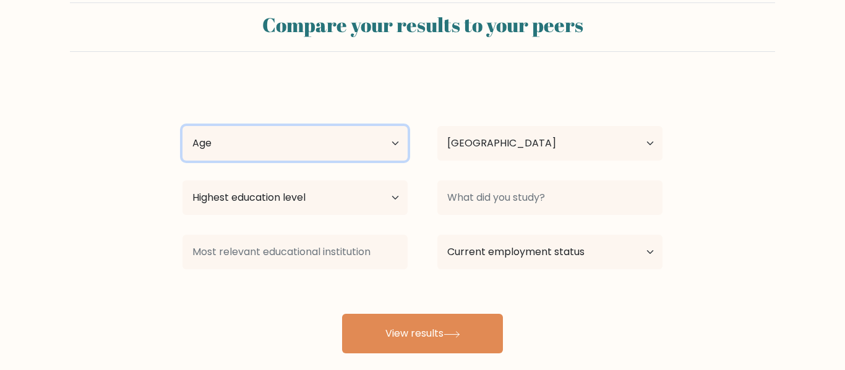
click at [312, 152] on select "Age Under 18 years old 18-24 years old 25-34 years old 35-44 years old 45-54 ye…" at bounding box center [294, 143] width 225 height 35
select select "min_18"
click at [182, 126] on select "Age Under 18 years old 18-24 years old 25-34 years old 35-44 years old 45-54 ye…" at bounding box center [294, 143] width 225 height 35
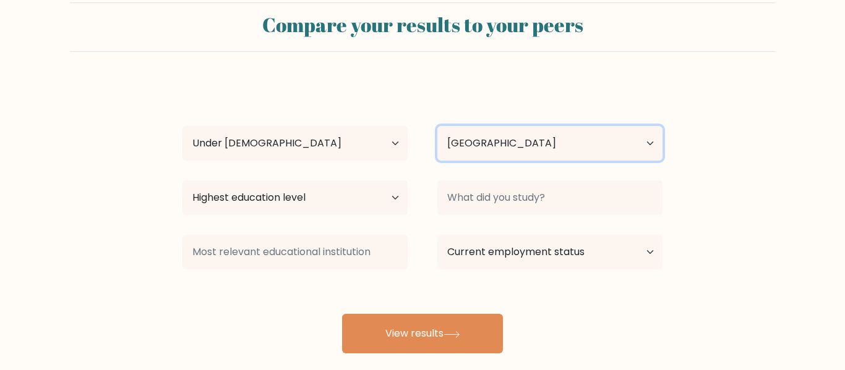
click at [538, 144] on select "Country Afghanistan Albania Algeria American Samoa Andorra Angola Anguilla Anta…" at bounding box center [549, 143] width 225 height 35
click at [609, 100] on div "Xavi Layton Age Under 18 years old 18-24 years old 25-34 years old 35-44 years …" at bounding box center [422, 218] width 495 height 272
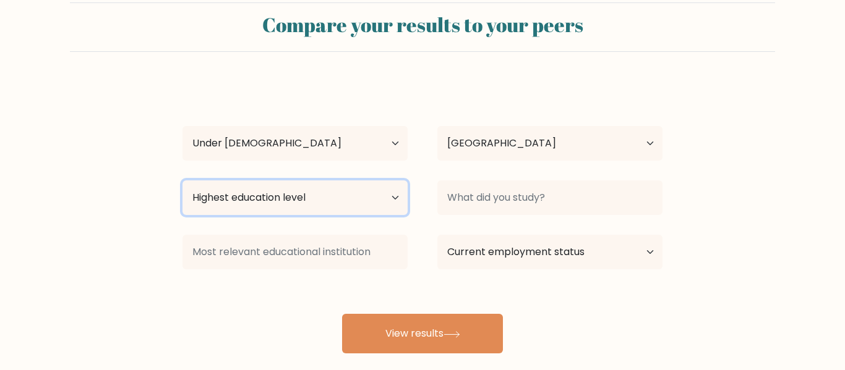
click at [381, 204] on select "Highest education level No schooling Primary Lower Secondary Upper Secondary Oc…" at bounding box center [294, 198] width 225 height 35
select select "lower_secondary"
click at [182, 181] on select "Highest education level No schooling Primary Lower Secondary Upper Secondary Oc…" at bounding box center [294, 198] width 225 height 35
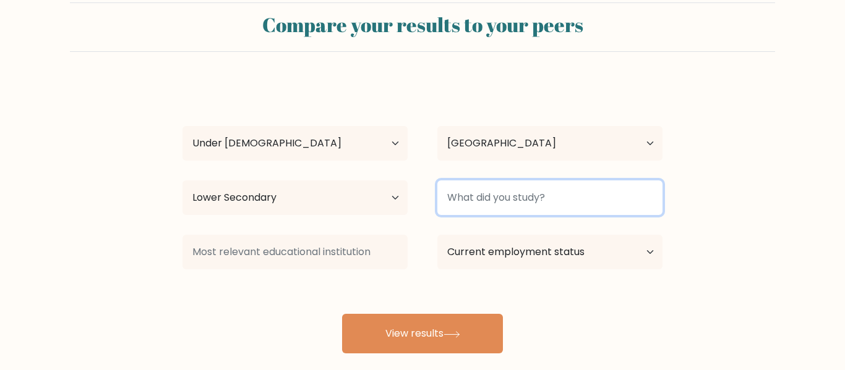
click at [539, 205] on input at bounding box center [549, 198] width 225 height 35
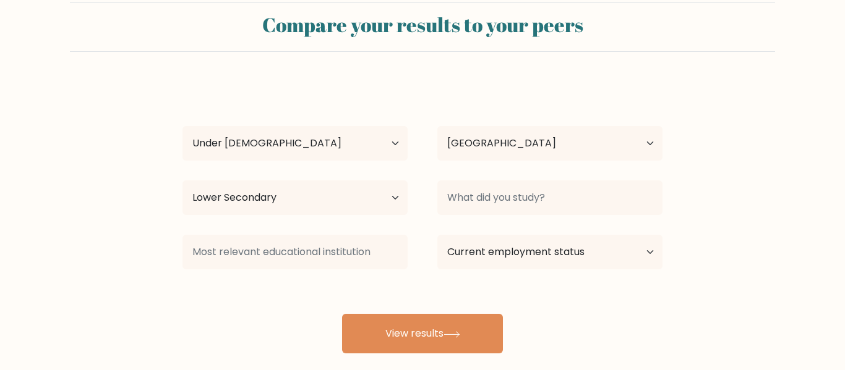
click at [730, 226] on form "Compare your results to your peers Xavi Layton Age Under 18 years old 18-24 yea…" at bounding box center [422, 177] width 845 height 351
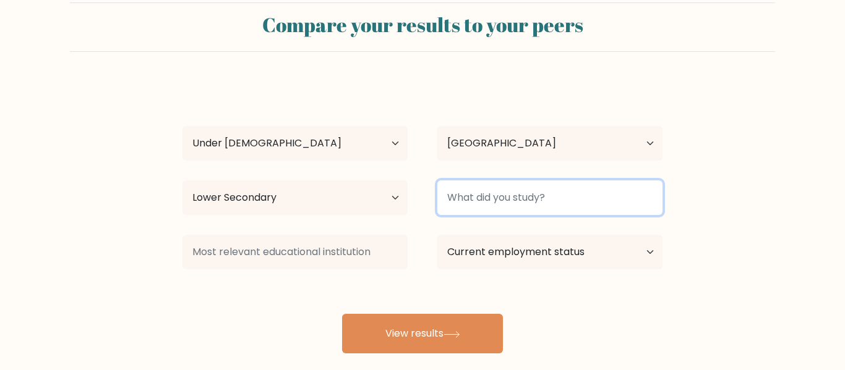
click at [565, 204] on input at bounding box center [549, 198] width 225 height 35
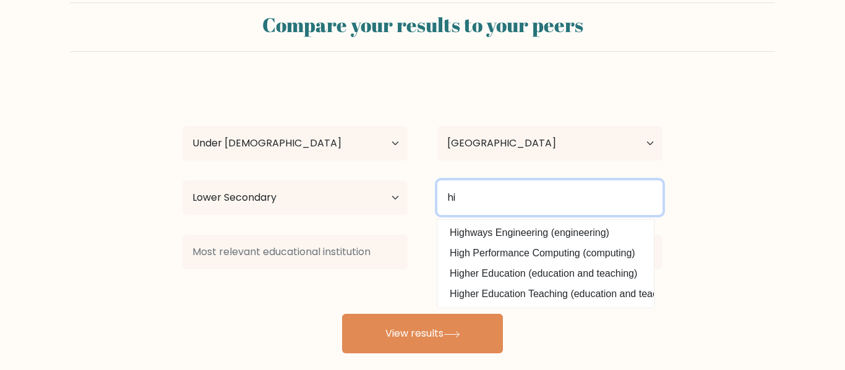
type input "h"
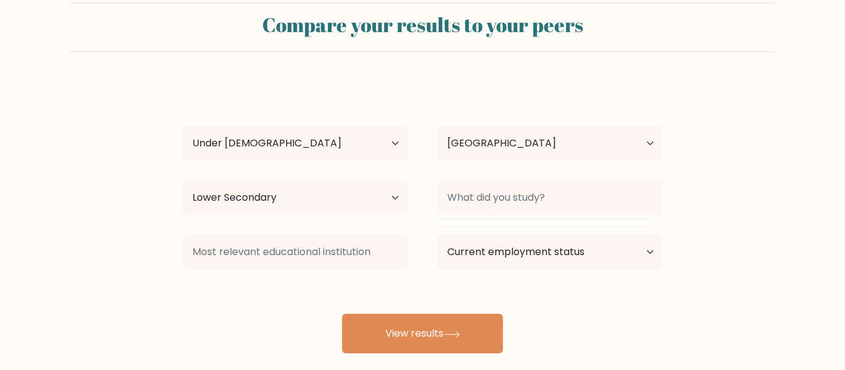
click at [610, 283] on div "Xavi Layton Age Under 18 years old 18-24 years old 25-34 years old 35-44 years …" at bounding box center [422, 218] width 495 height 272
click at [617, 258] on select "Current employment status Employed Student Retired Other / prefer not to answer" at bounding box center [549, 252] width 225 height 35
select select "student"
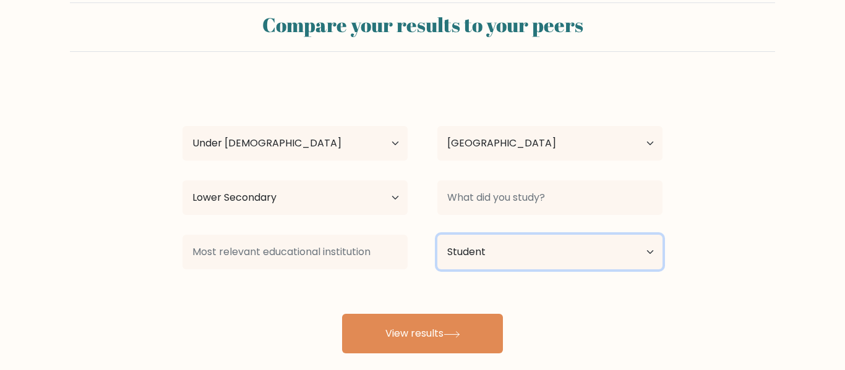
click at [437, 235] on select "Current employment status Employed Student Retired Other / prefer not to answer" at bounding box center [549, 252] width 225 height 35
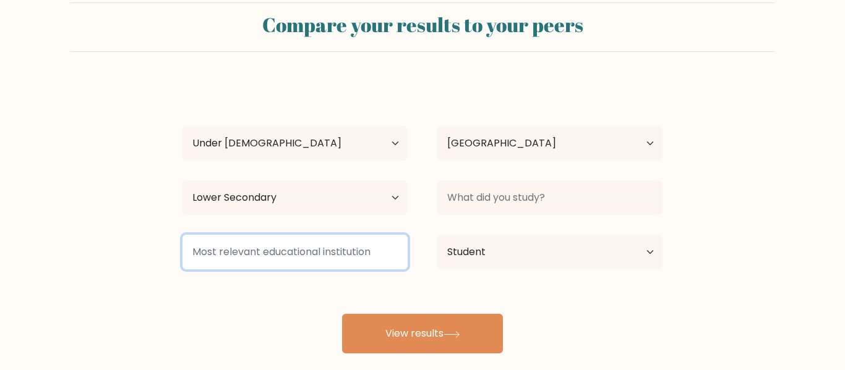
click at [353, 255] on input at bounding box center [294, 252] width 225 height 35
type input "g"
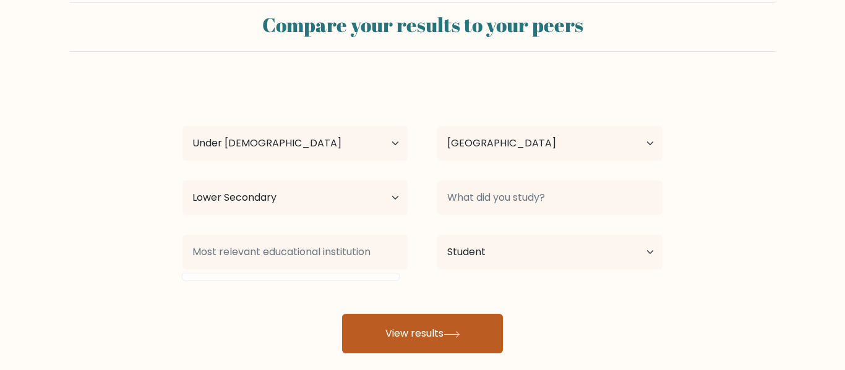
click at [401, 325] on button "View results" at bounding box center [422, 334] width 161 height 40
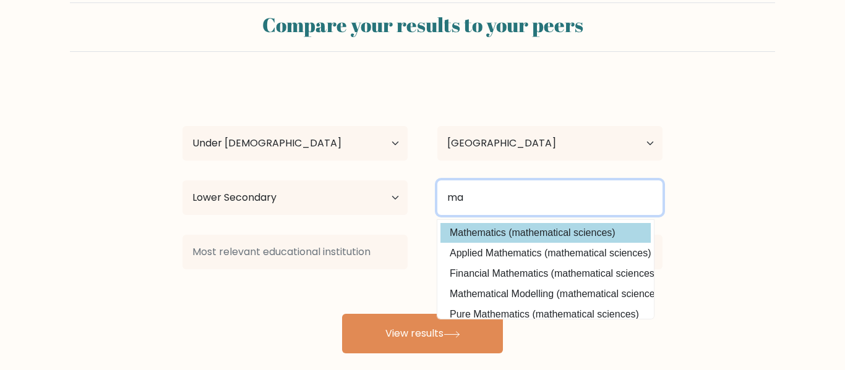
type input "m"
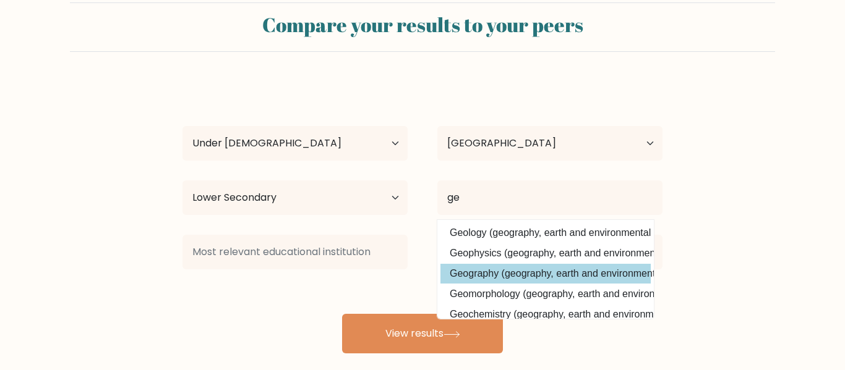
click at [497, 273] on option "Geography (geography, earth and environmental studies)" at bounding box center [545, 274] width 210 height 20
type input "Geography"
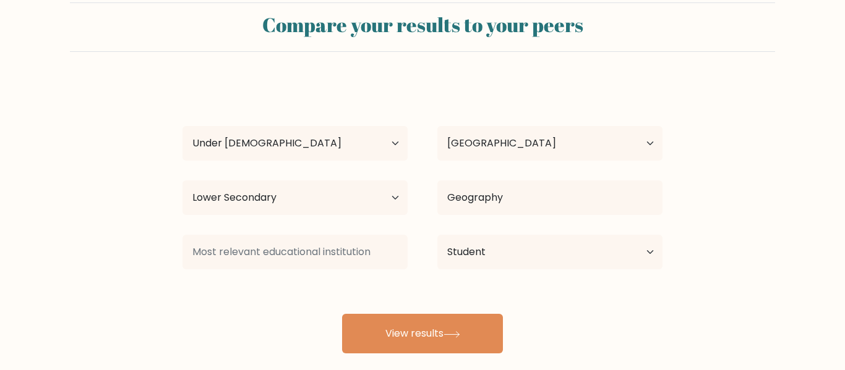
click at [438, 302] on div "Xavi Layton Age Under 18 years old 18-24 years old 25-34 years old 35-44 years …" at bounding box center [422, 218] width 495 height 272
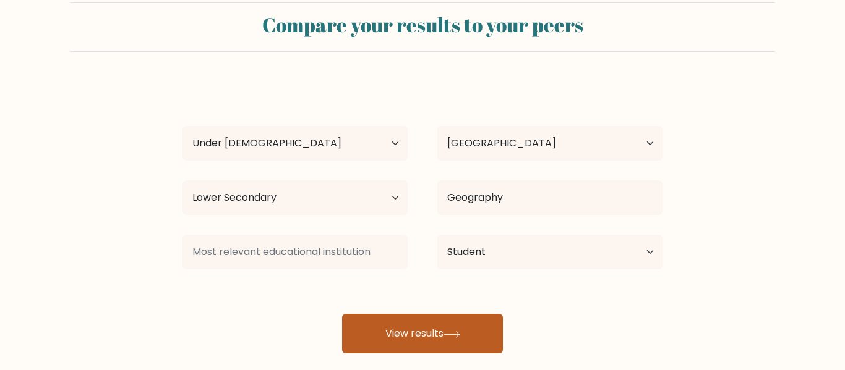
click at [437, 322] on button "View results" at bounding box center [422, 334] width 161 height 40
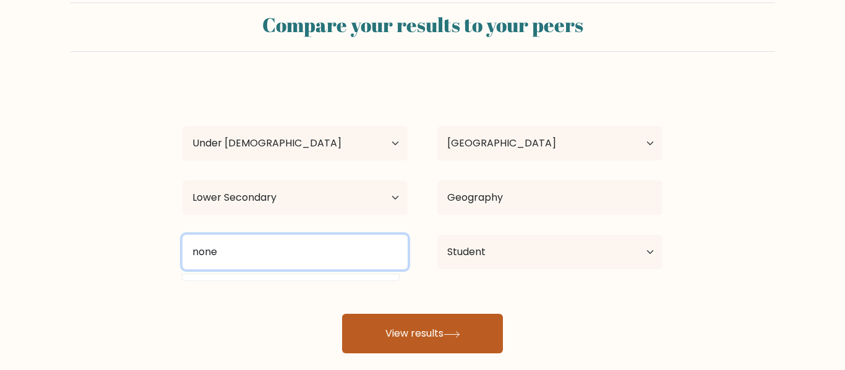
type input "none"
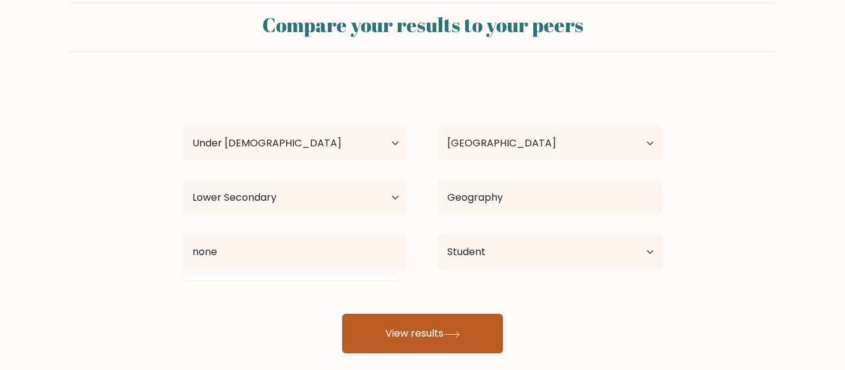
click at [353, 335] on button "View results" at bounding box center [422, 334] width 161 height 40
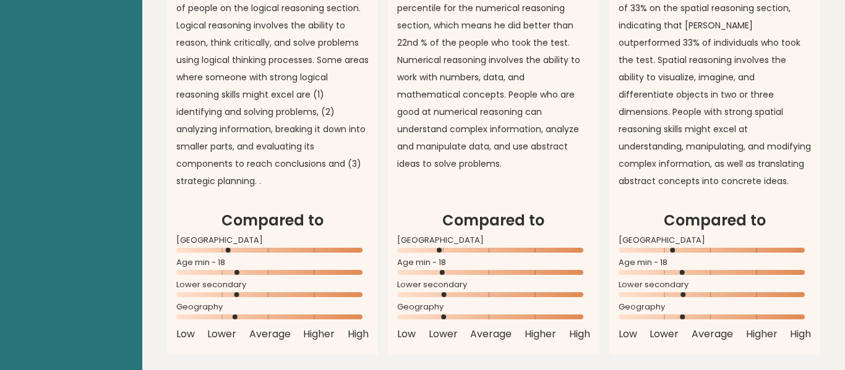
scroll to position [1116, 0]
